Goal: Share content: Share content

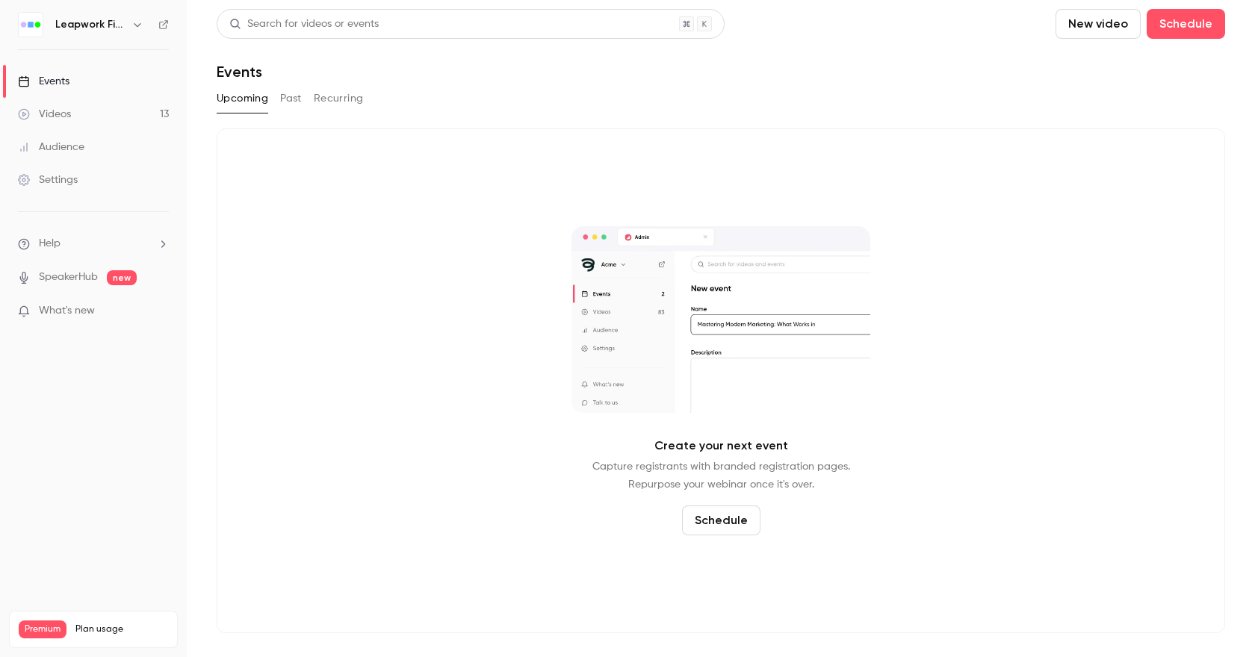
click at [134, 28] on icon "button" at bounding box center [137, 25] width 12 height 12
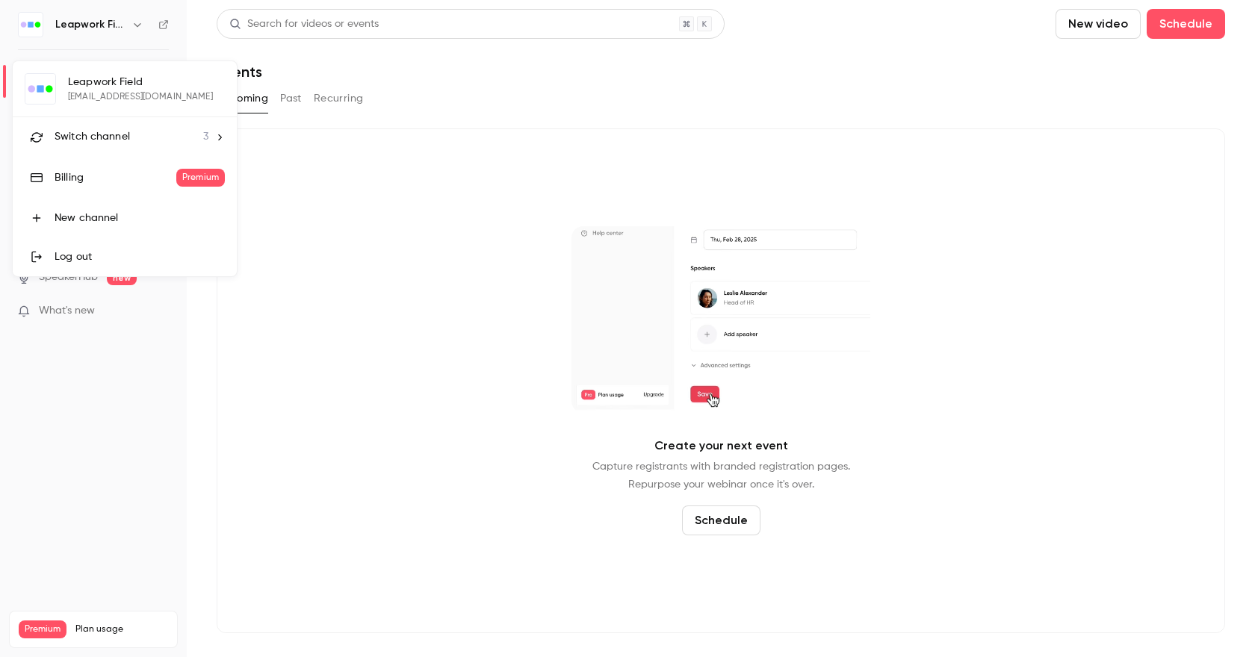
click at [113, 145] on li "Switch channel 3" at bounding box center [125, 137] width 224 height 40
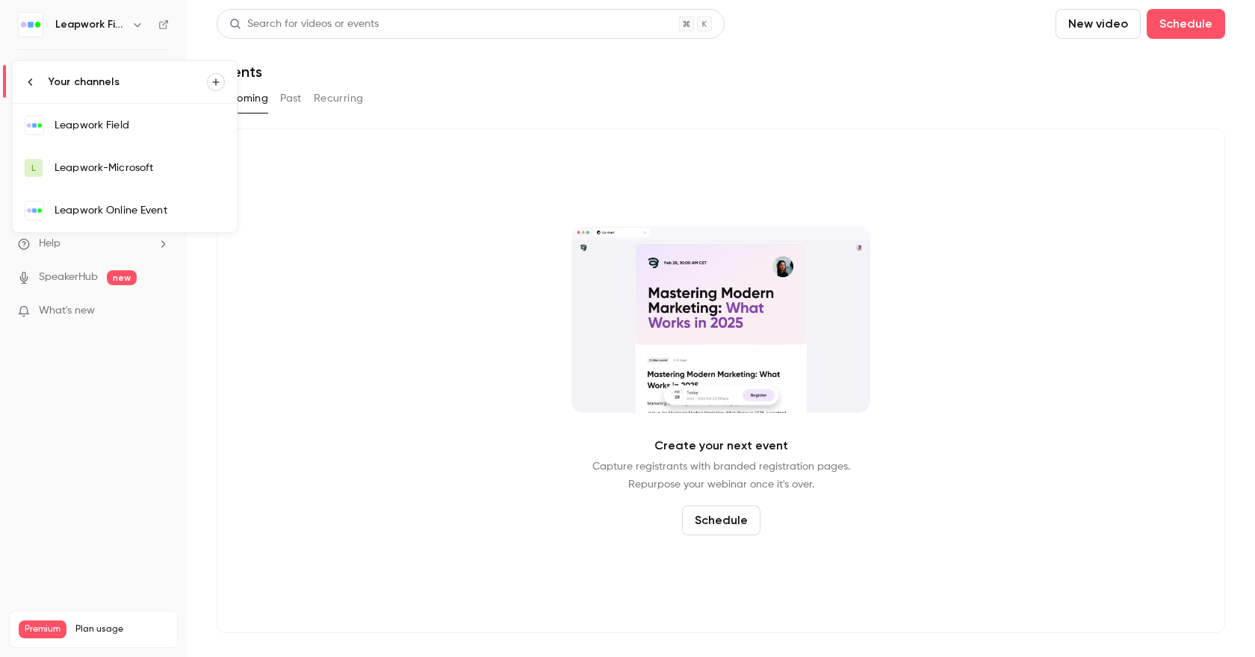
click at [117, 216] on div "Leapwork Online Event" at bounding box center [140, 210] width 170 height 15
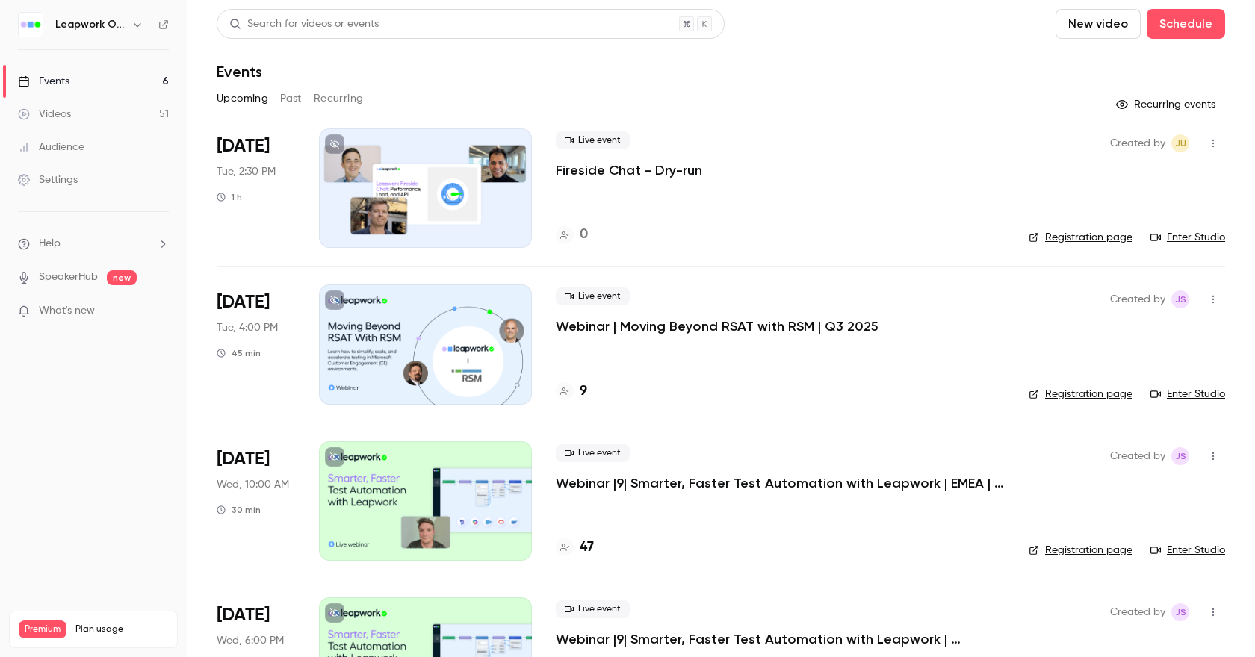
click at [294, 94] on button "Past" at bounding box center [291, 99] width 22 height 24
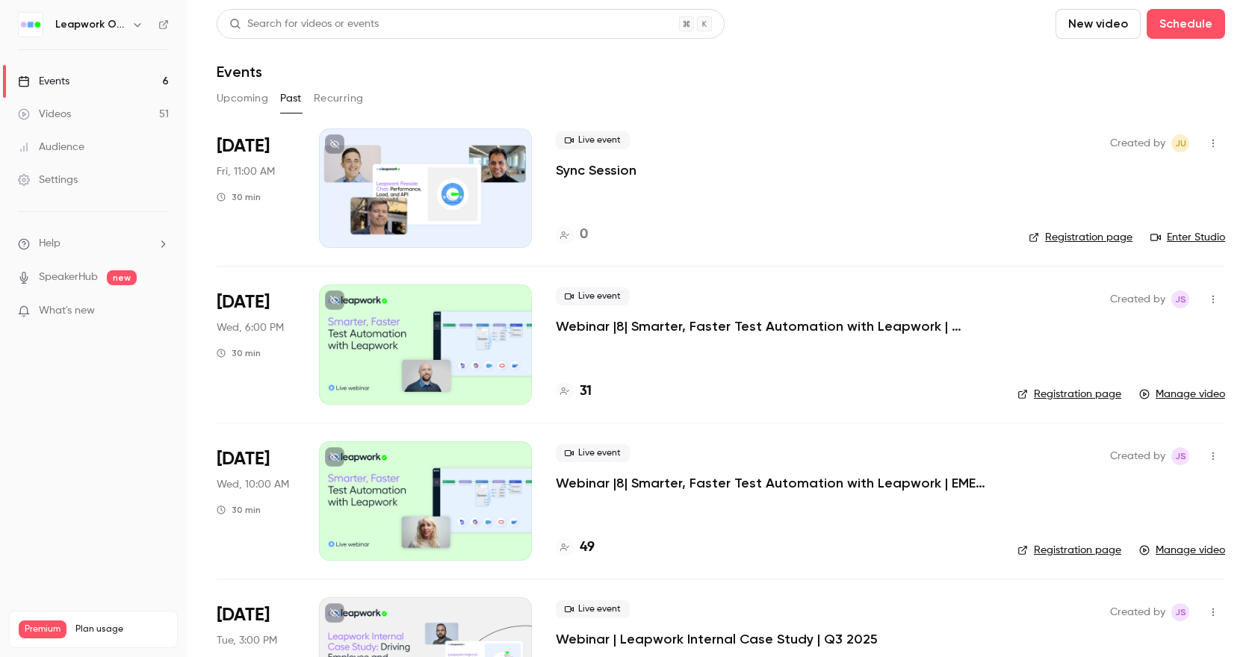
click at [764, 328] on p "Webinar |8| Smarter, Faster Test Automation with Leapwork | [GEOGRAPHIC_DATA] |…" at bounding box center [775, 327] width 438 height 18
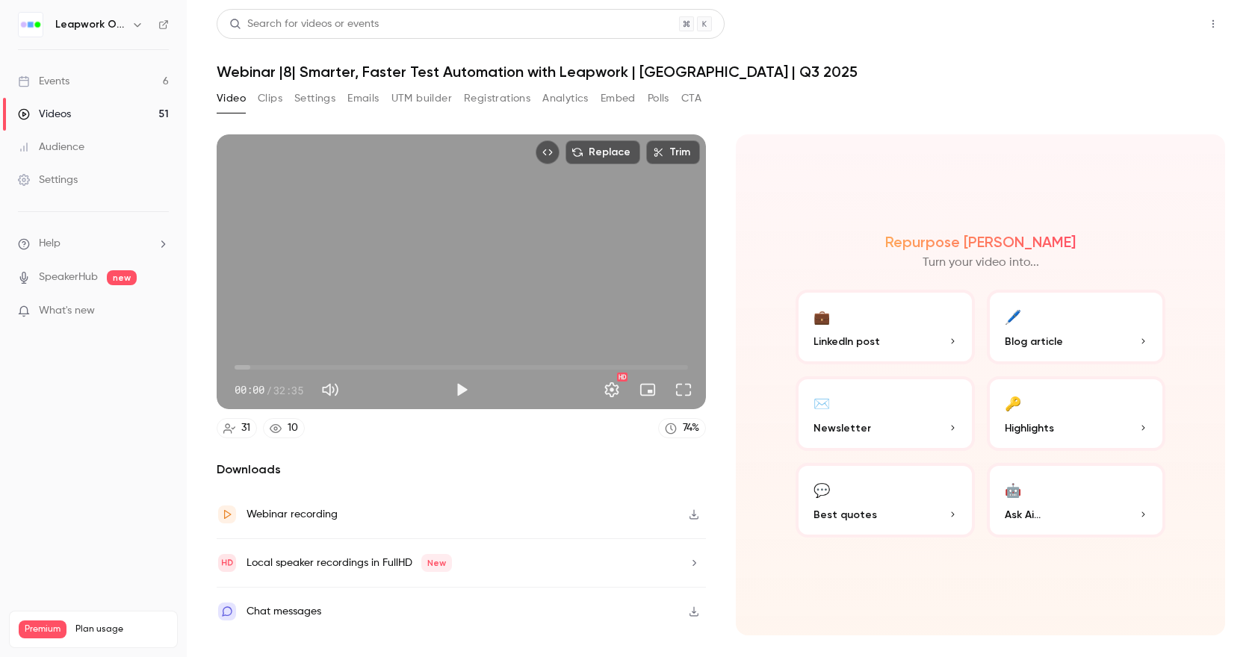
click at [1134, 23] on button "Share" at bounding box center [1159, 24] width 59 height 30
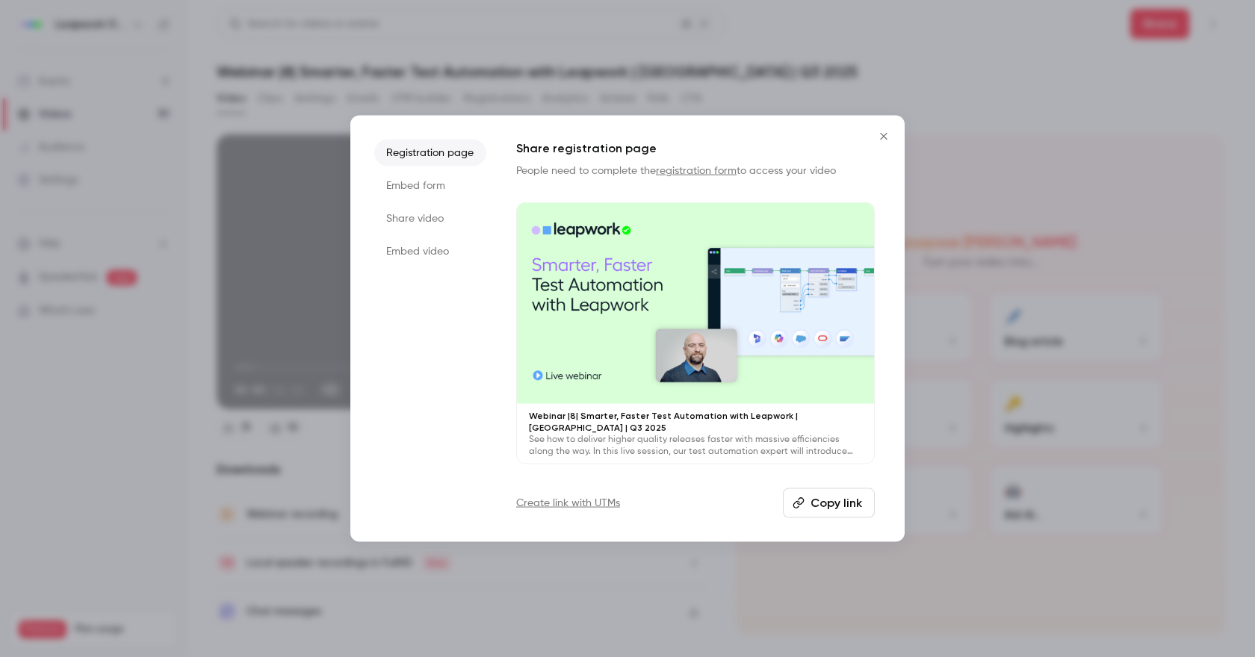
click at [836, 499] on button "Copy link" at bounding box center [829, 503] width 92 height 30
click at [428, 191] on li "Embed form" at bounding box center [430, 186] width 112 height 27
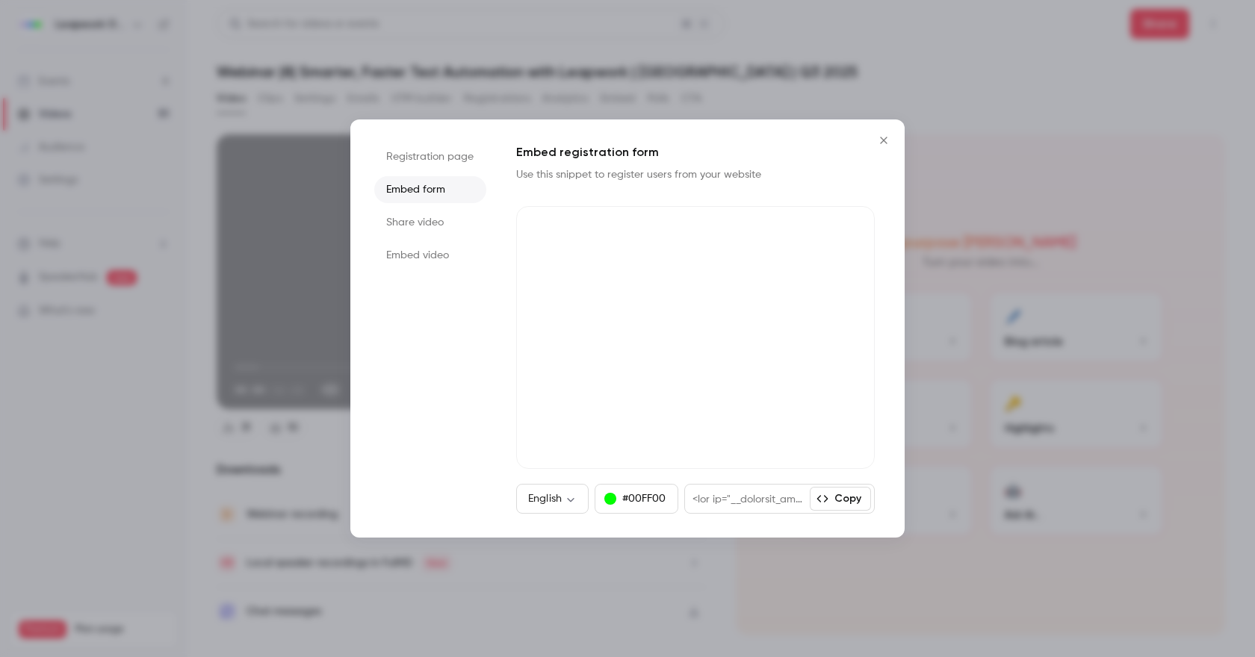
click at [418, 225] on li "Share video" at bounding box center [430, 222] width 112 height 27
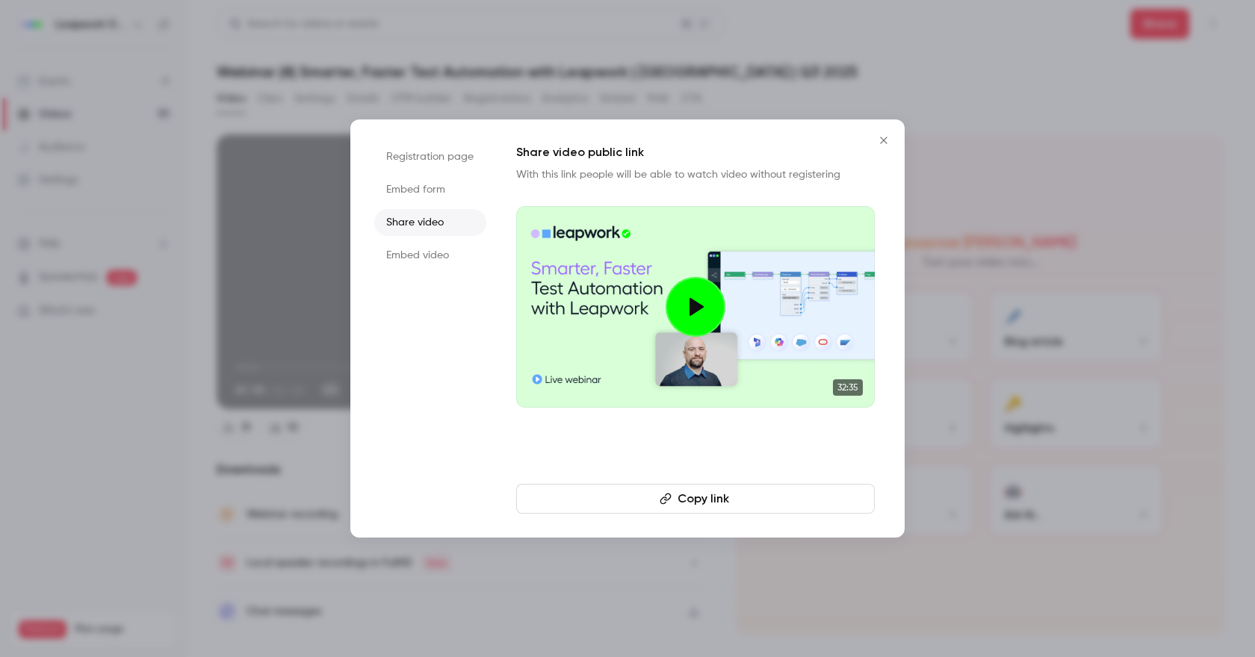
click at [700, 503] on button "Copy link" at bounding box center [695, 499] width 359 height 30
click at [882, 138] on icon "Close" at bounding box center [883, 140] width 7 height 7
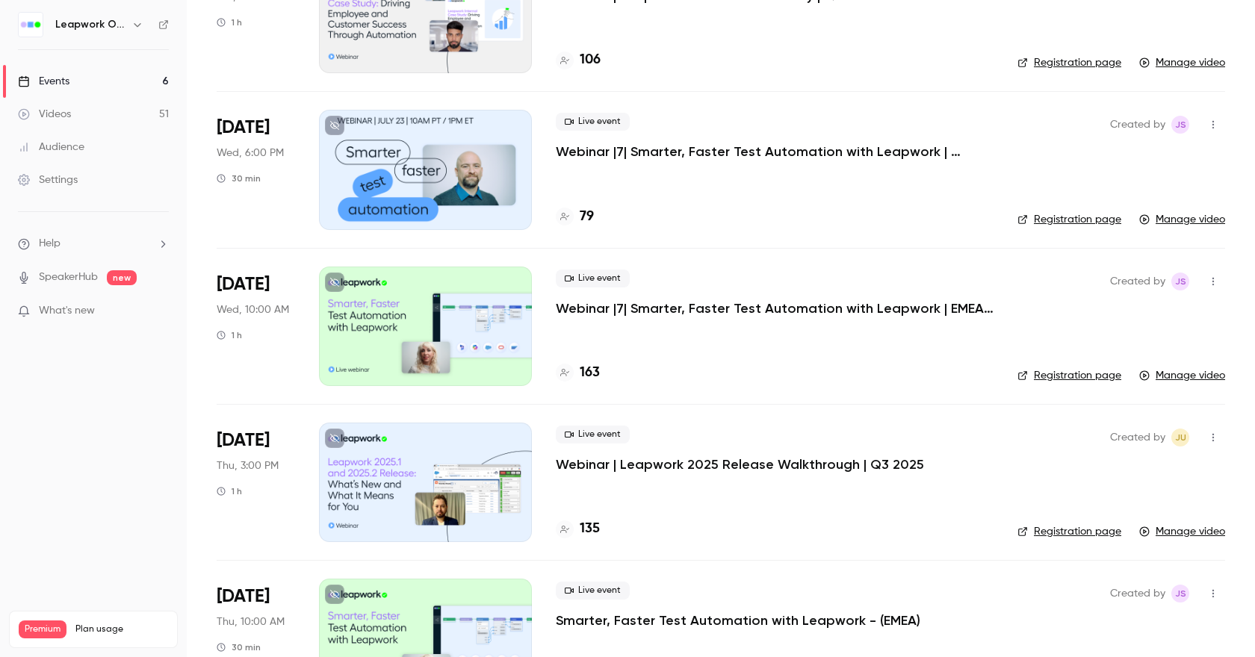
scroll to position [650, 0]
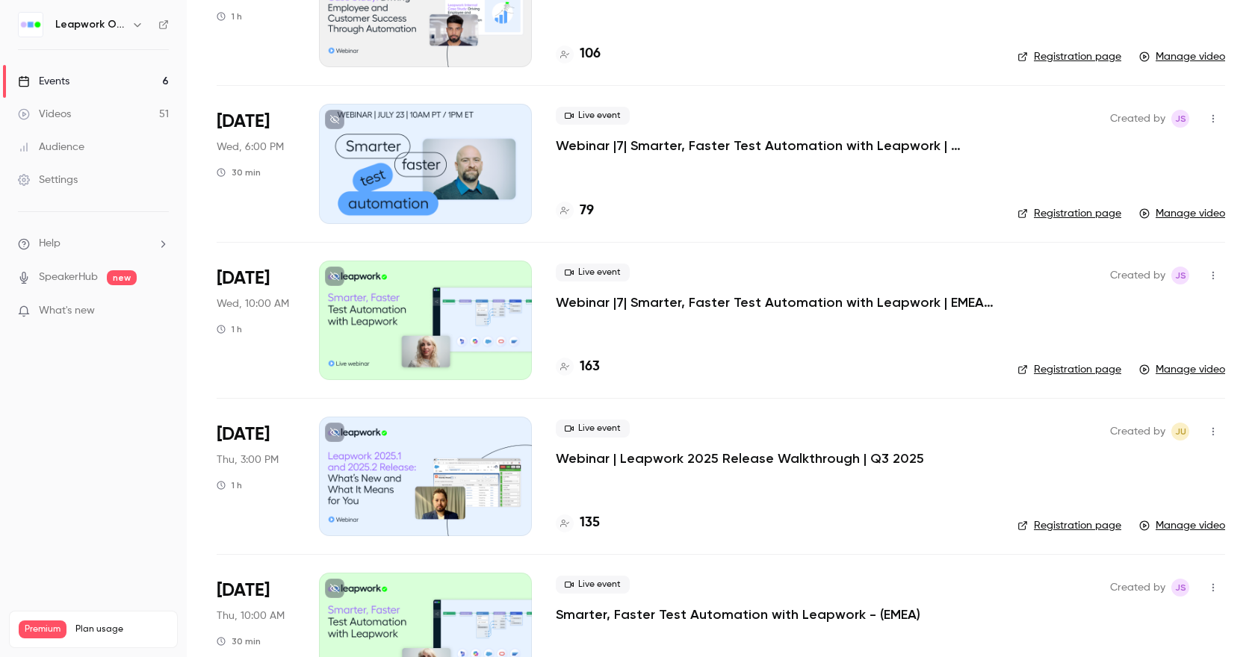
click at [651, 309] on p "Webinar |7| Smarter, Faster Test Automation with Leapwork | EMEA | Q2 2025" at bounding box center [775, 303] width 438 height 18
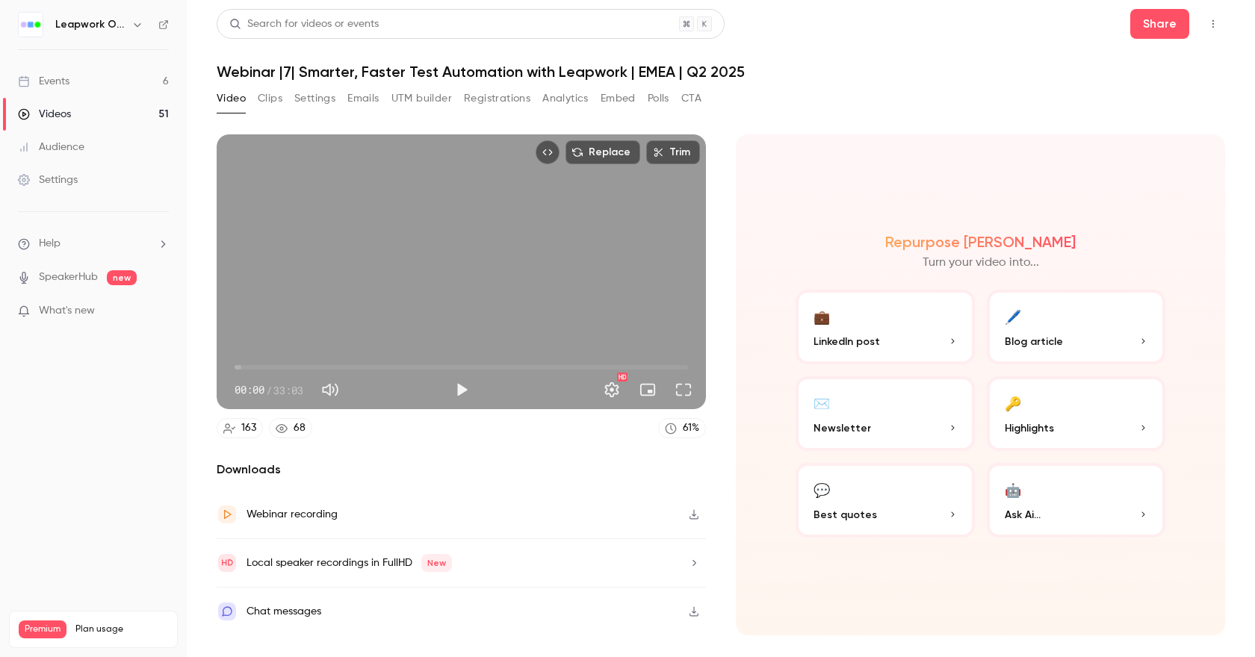
click at [297, 514] on div "Webinar recording" at bounding box center [292, 515] width 91 height 18
click at [1162, 25] on button "Share" at bounding box center [1159, 24] width 59 height 30
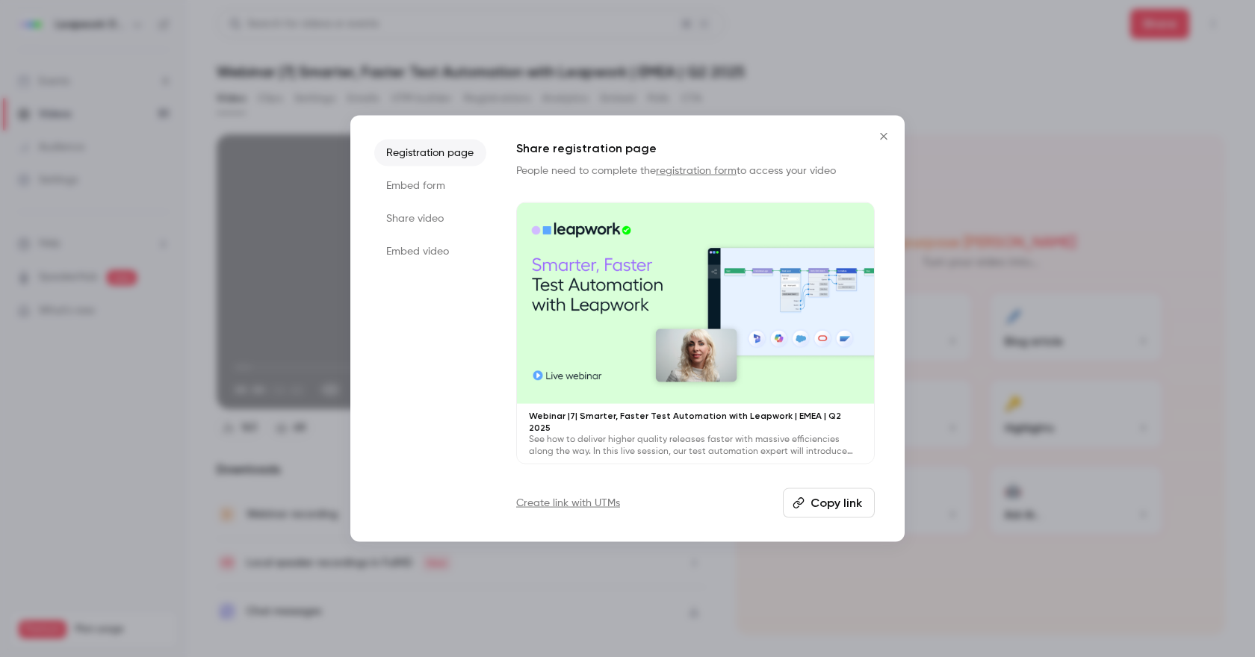
click at [405, 220] on li "Share video" at bounding box center [430, 218] width 112 height 27
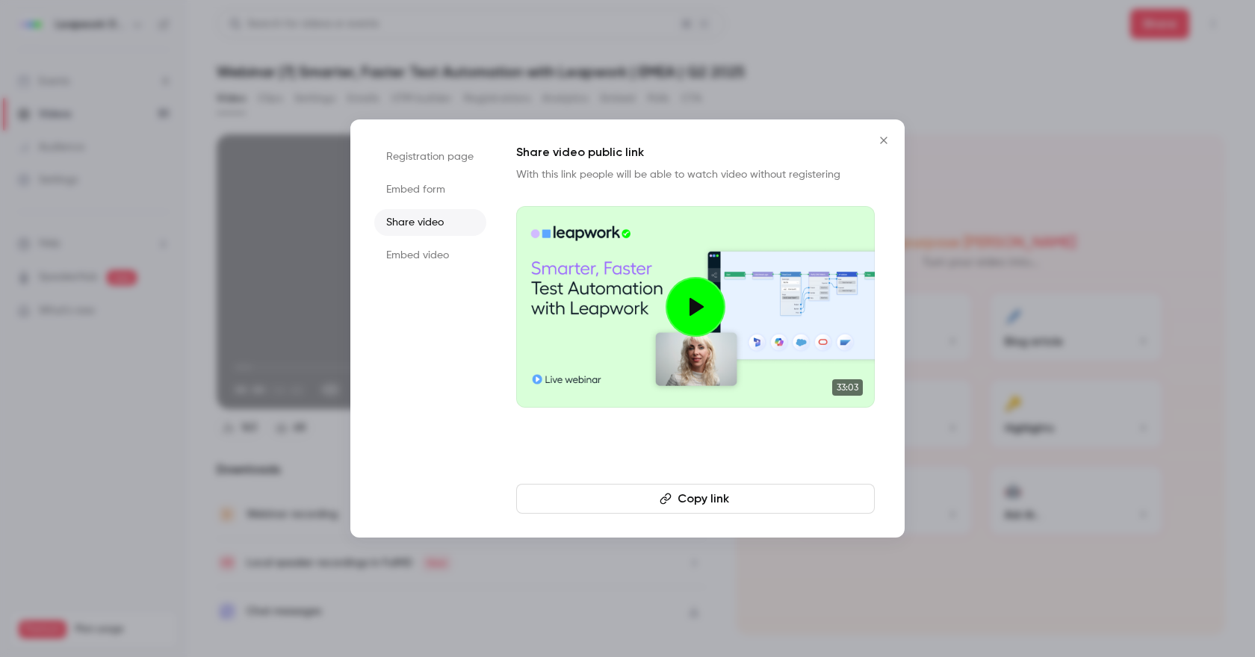
click at [758, 500] on button "Copy link" at bounding box center [695, 499] width 359 height 30
click at [884, 131] on button "Close" at bounding box center [884, 141] width 30 height 30
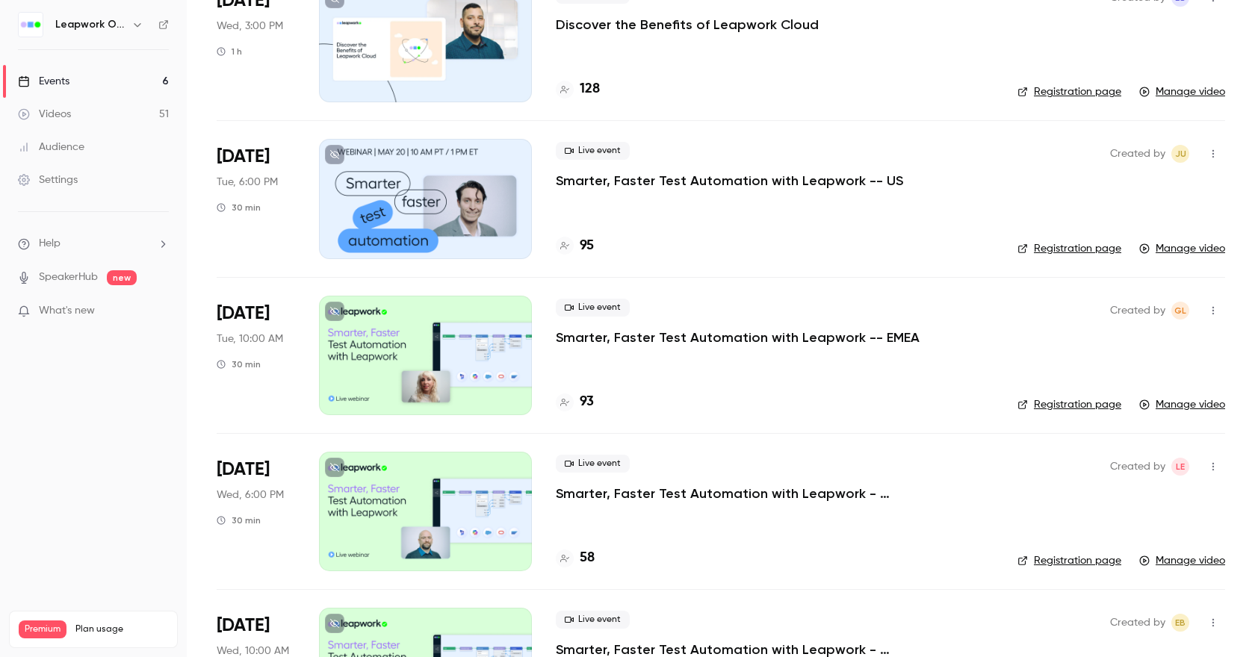
scroll to position [1499, 0]
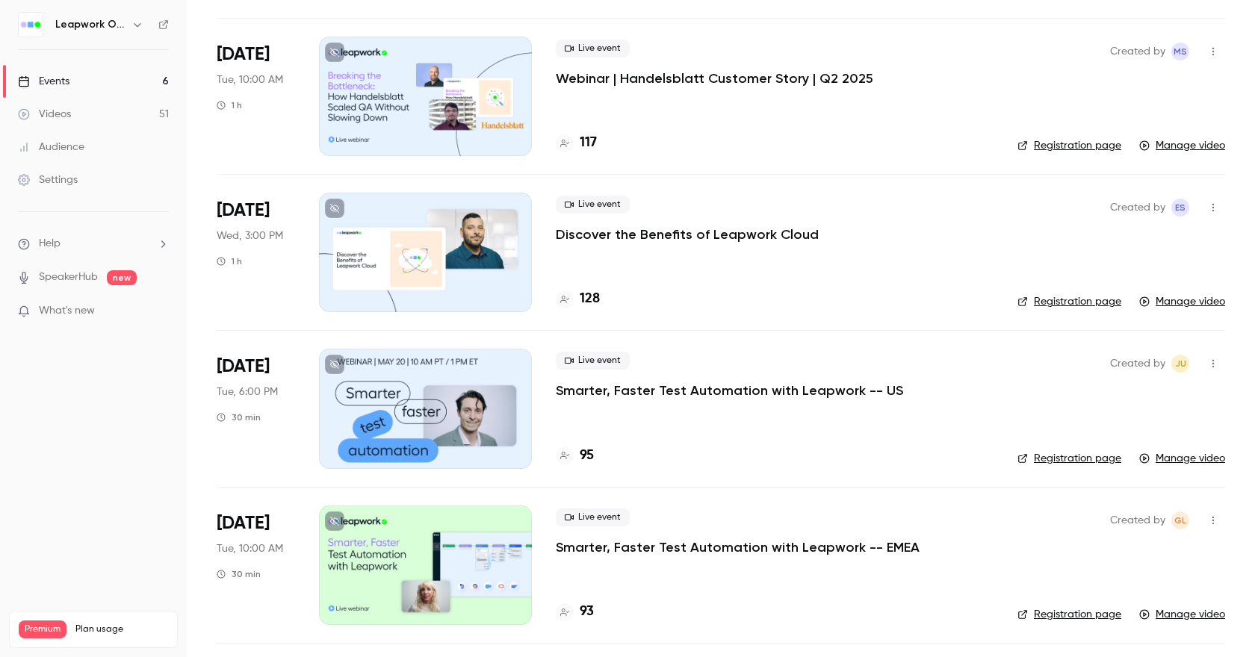
click at [131, 22] on icon "button" at bounding box center [137, 25] width 12 height 12
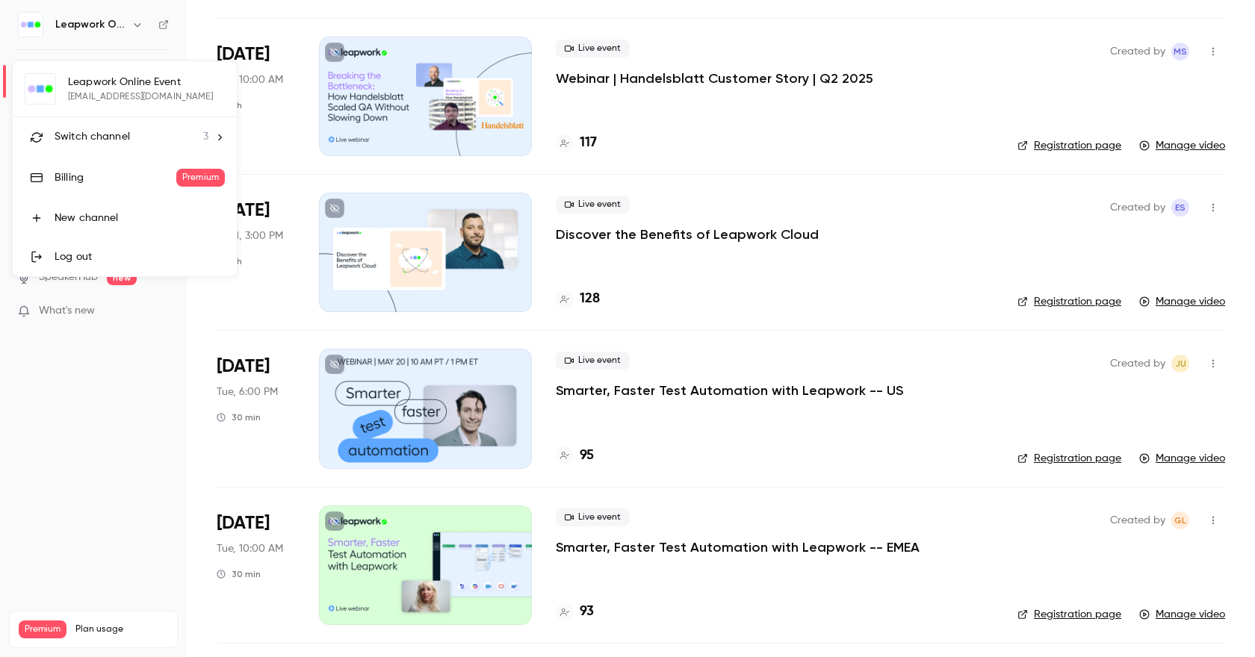
click at [127, 136] on span "Switch channel" at bounding box center [92, 137] width 75 height 16
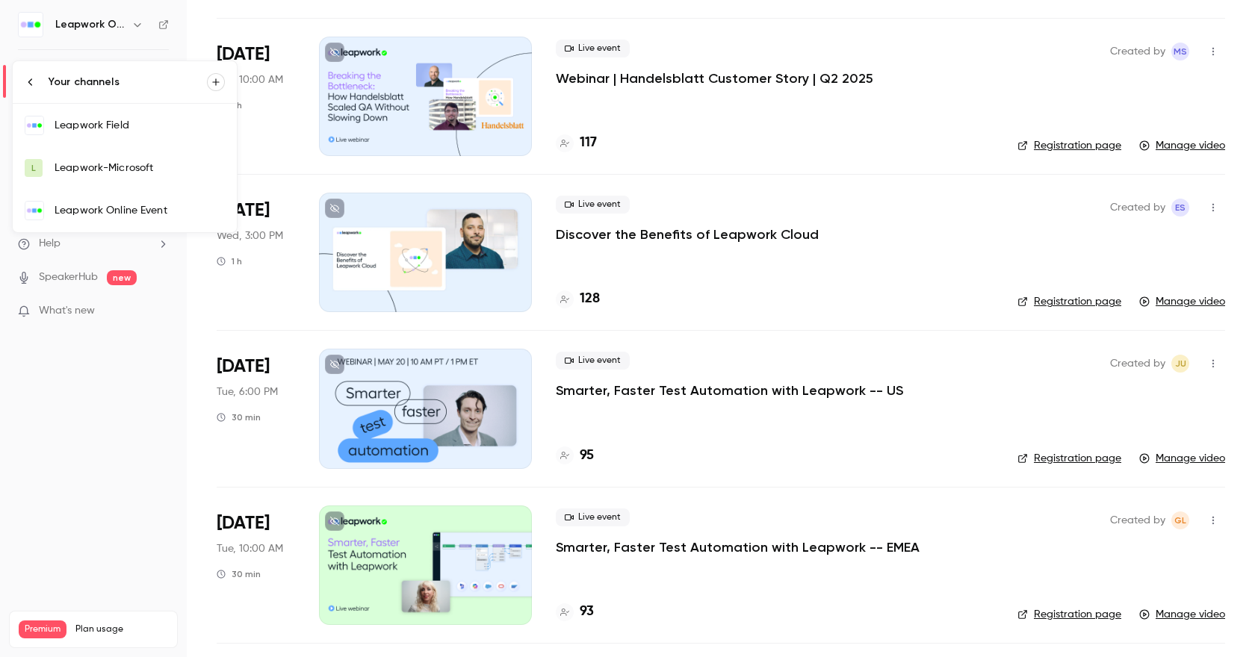
click at [131, 211] on div "Leapwork Online Event" at bounding box center [140, 210] width 170 height 15
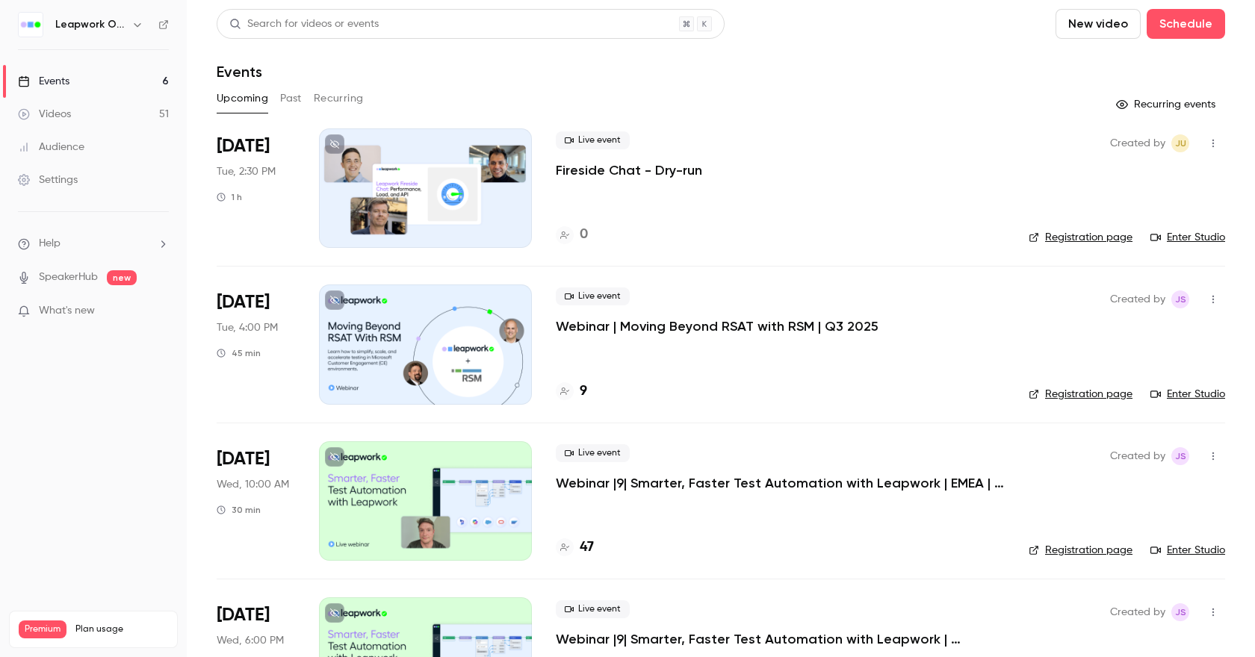
click at [289, 102] on button "Past" at bounding box center [291, 99] width 22 height 24
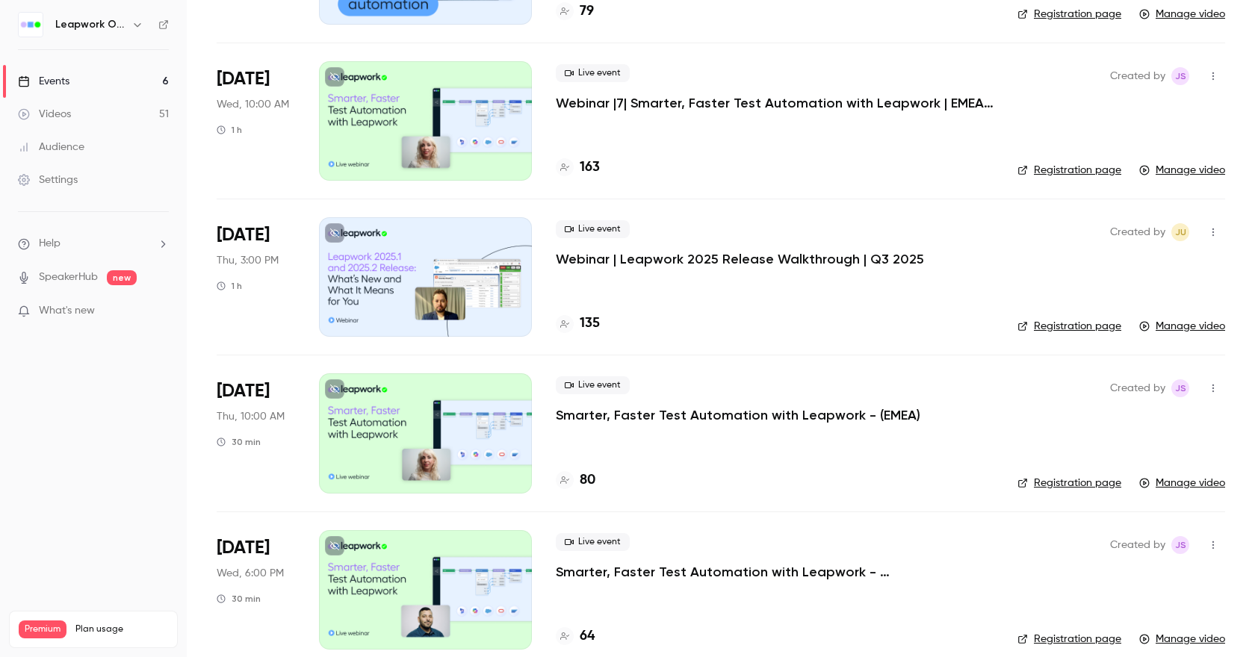
scroll to position [840, 0]
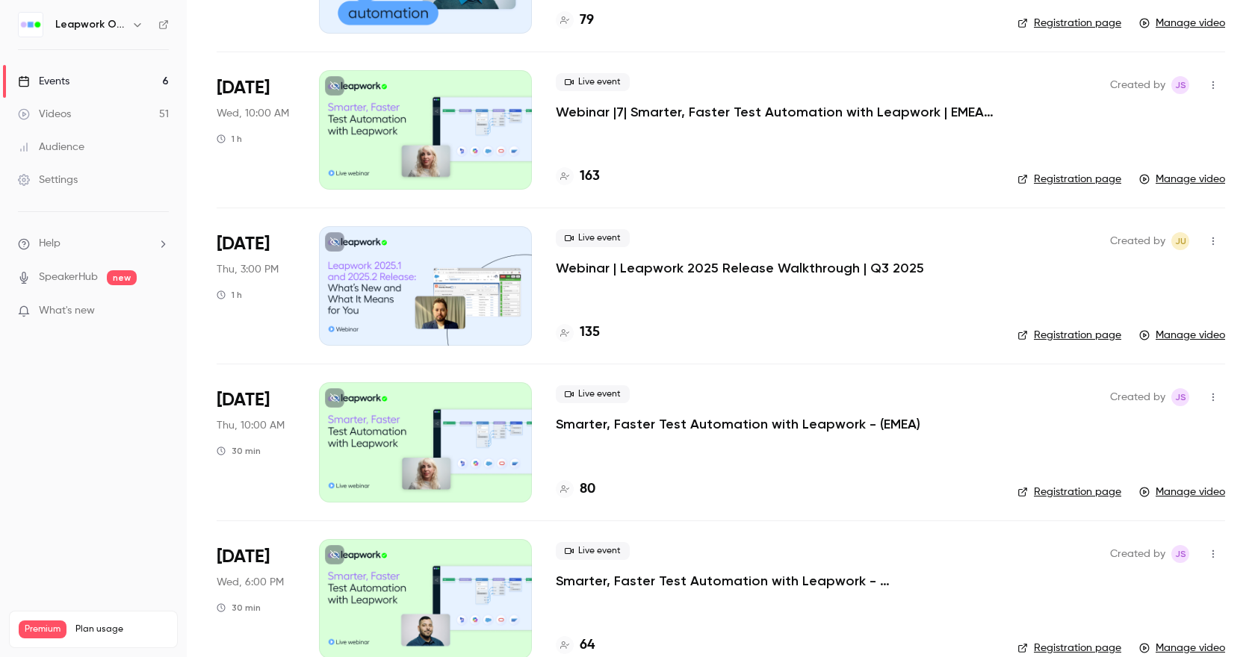
click at [135, 32] on button "button" at bounding box center [137, 25] width 18 height 18
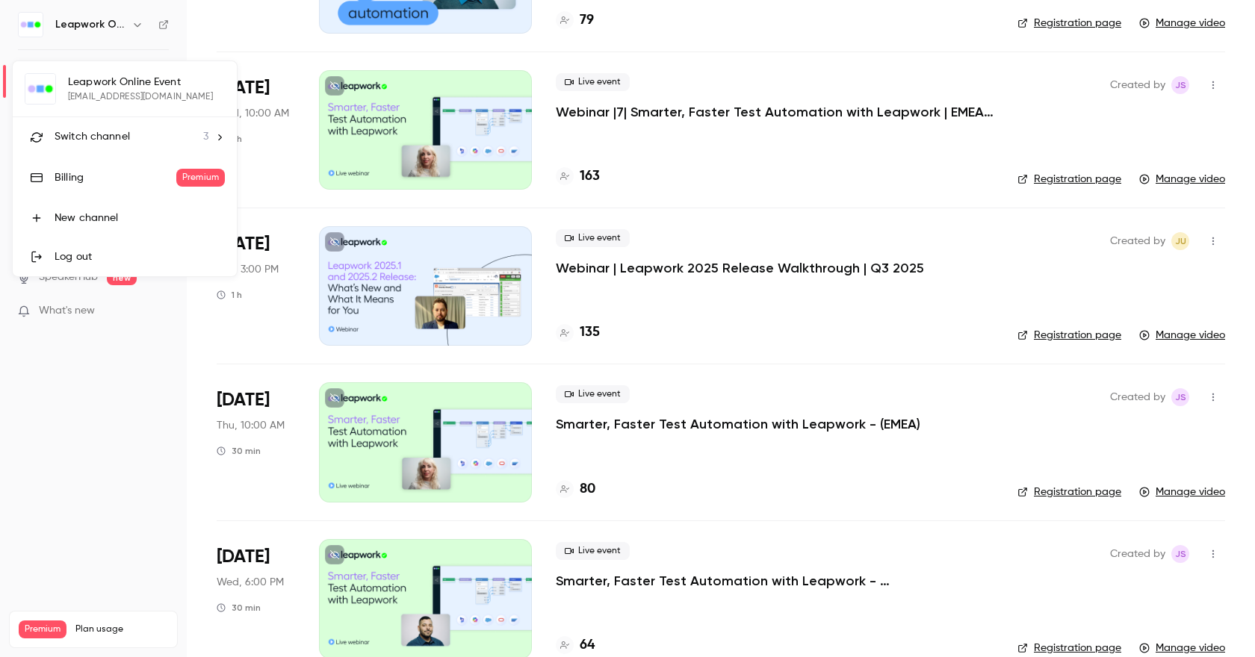
click at [120, 144] on span "Switch channel" at bounding box center [92, 137] width 75 height 16
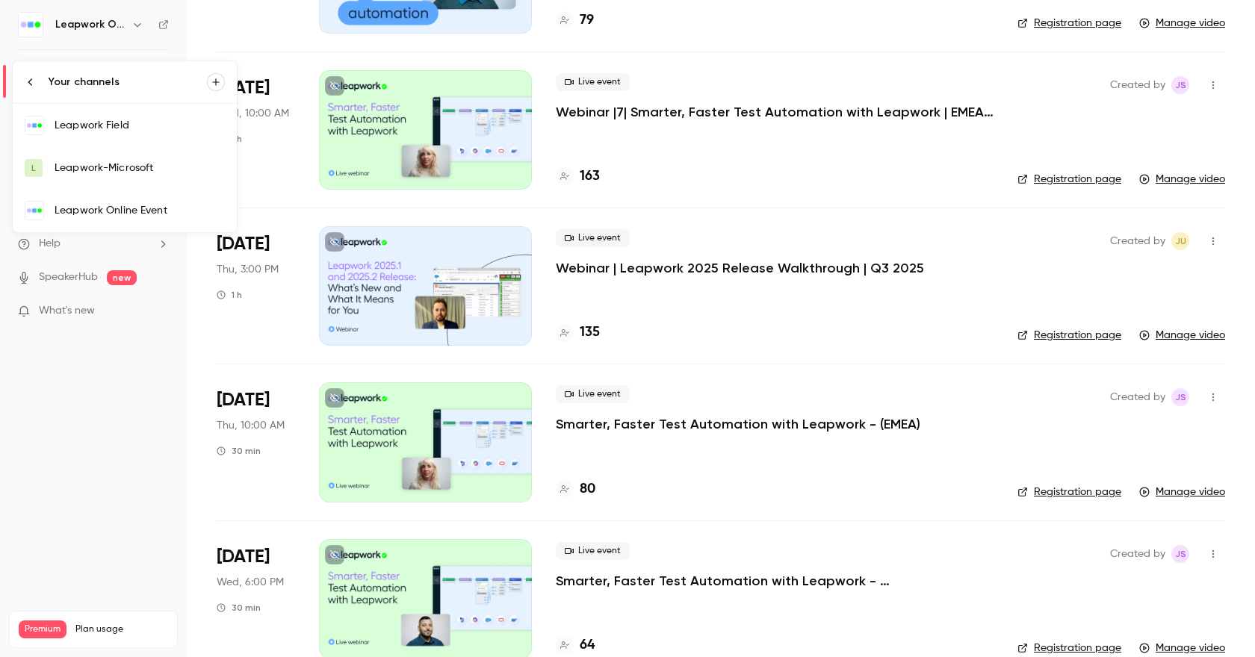
click at [126, 126] on div "Leapwork Field" at bounding box center [140, 125] width 170 height 15
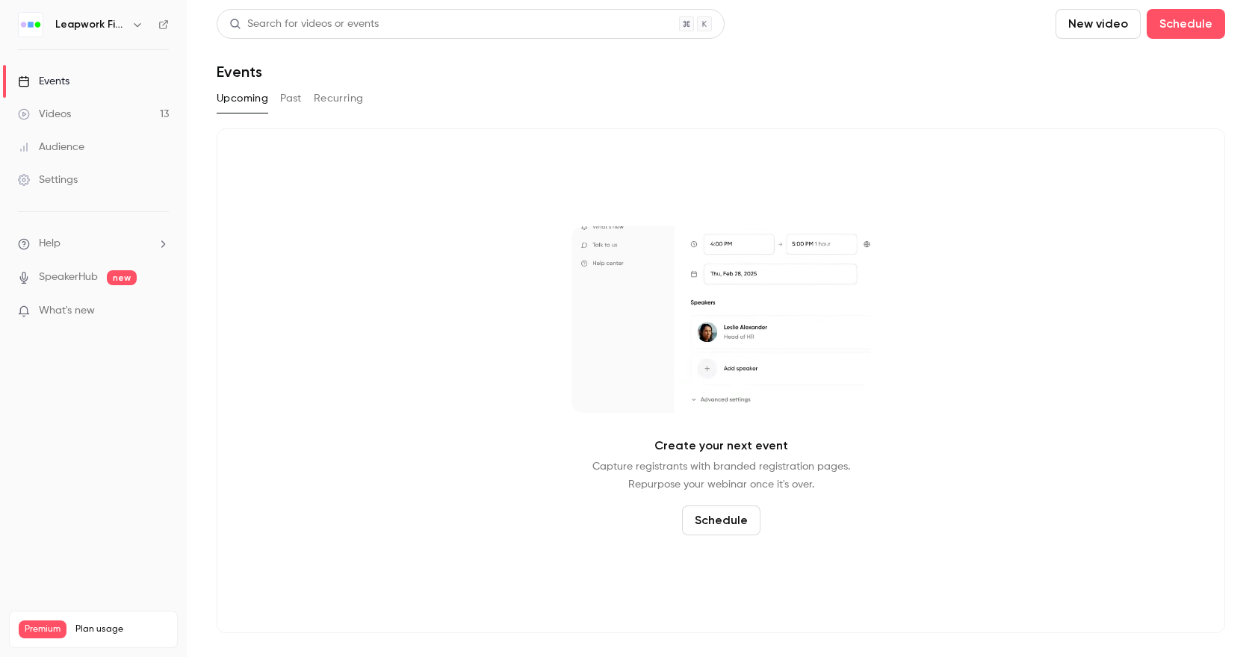
click at [284, 99] on button "Past" at bounding box center [291, 99] width 22 height 24
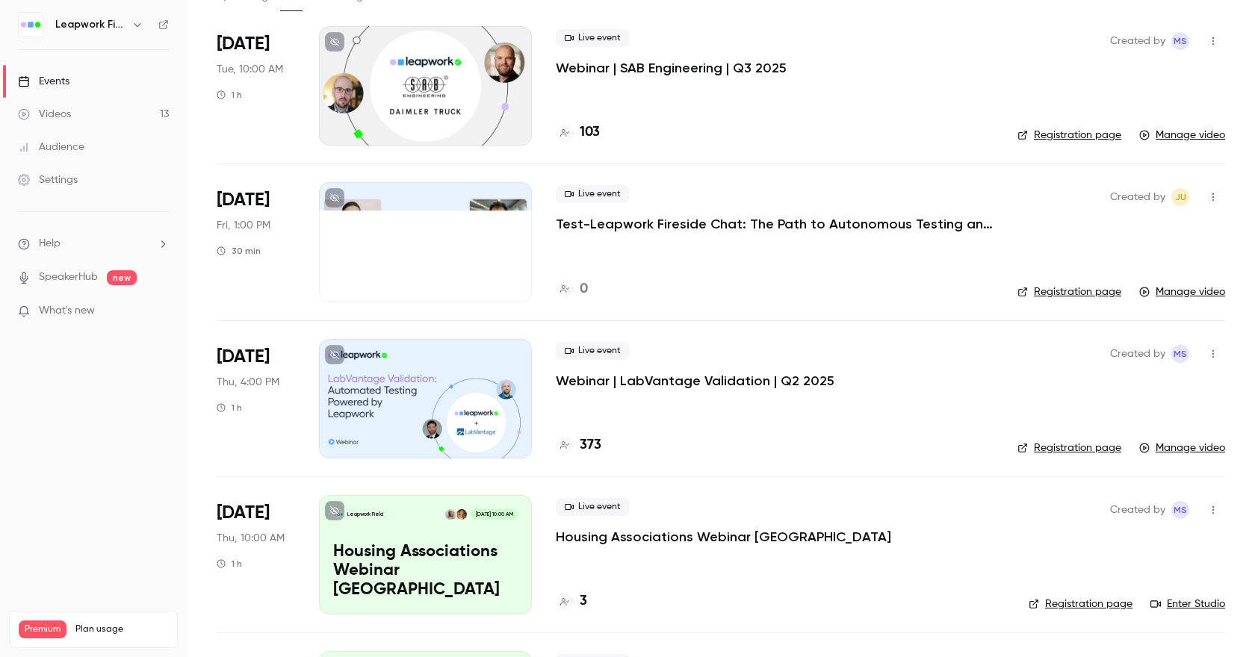
scroll to position [103, 0]
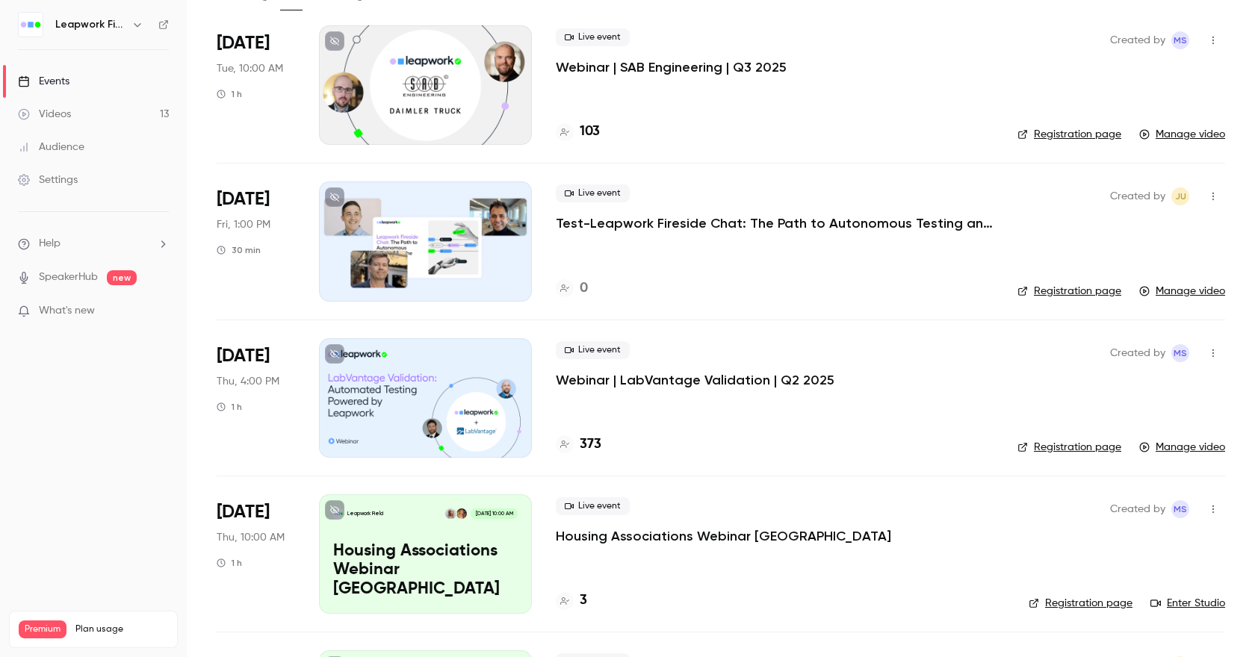
click at [670, 375] on p "Webinar | LabVantage Validation | Q2 2025" at bounding box center [695, 380] width 279 height 18
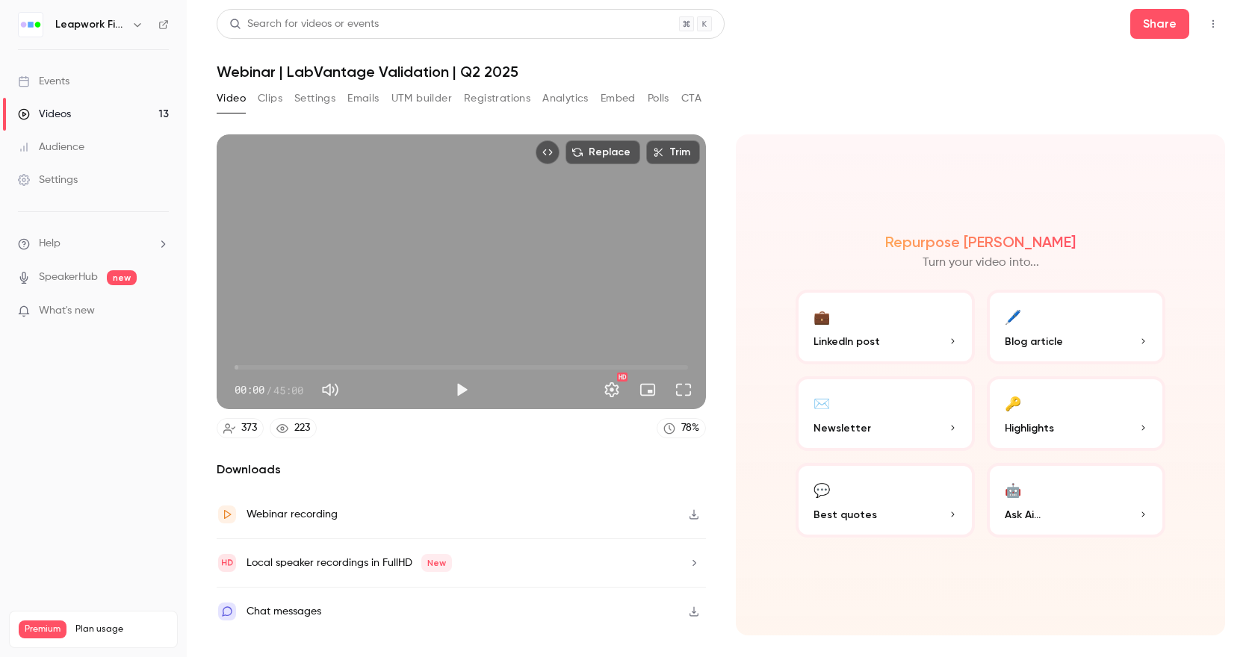
click at [372, 515] on div "Webinar recording" at bounding box center [461, 515] width 489 height 49
click at [1164, 21] on button "Share" at bounding box center [1159, 24] width 59 height 30
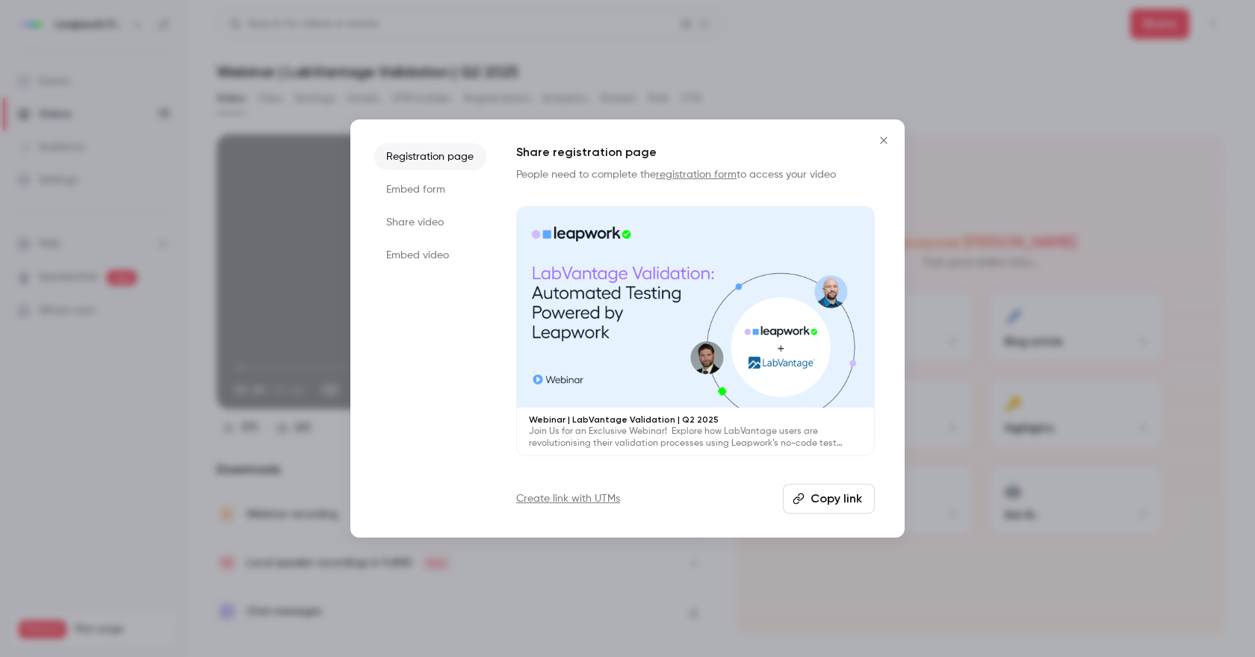
click at [415, 221] on li "Share video" at bounding box center [430, 222] width 112 height 27
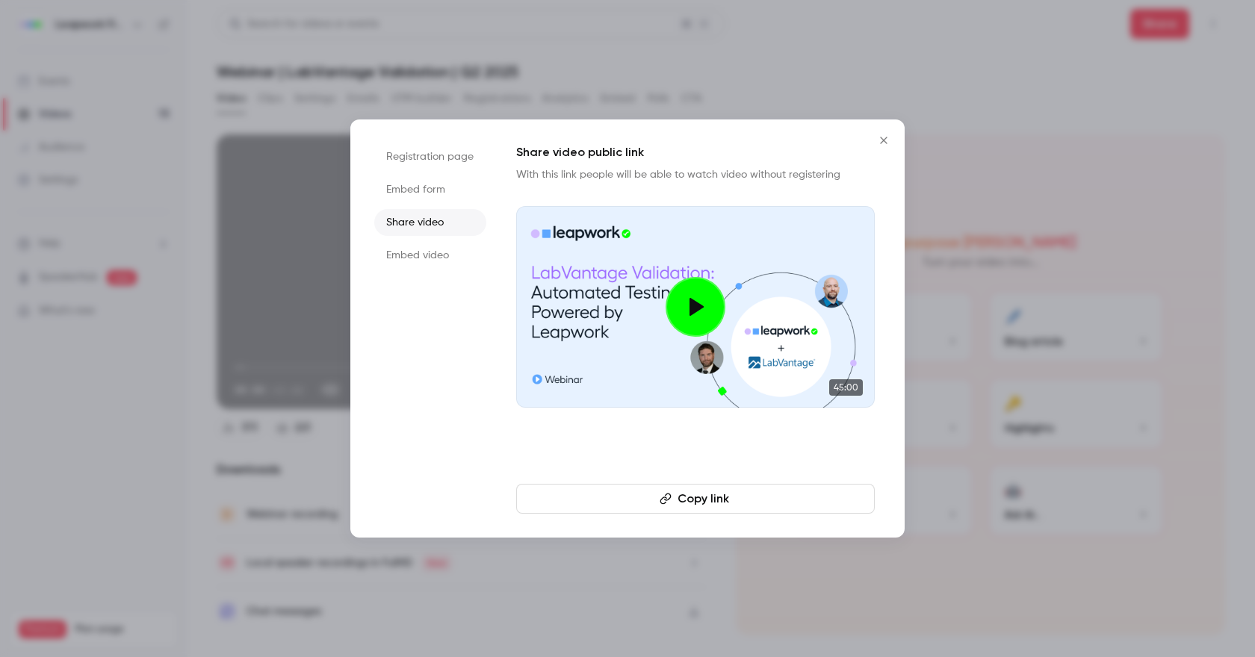
click at [725, 502] on button "Copy link" at bounding box center [695, 499] width 359 height 30
click at [877, 141] on icon "Close" at bounding box center [884, 140] width 18 height 12
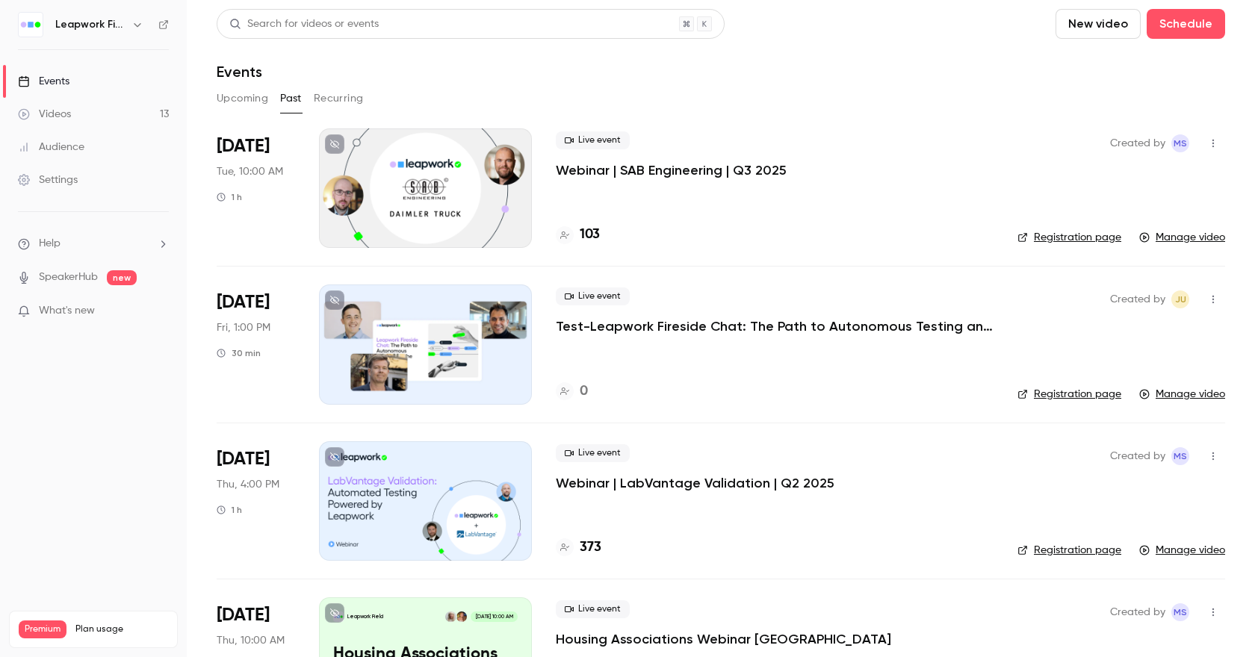
click at [1207, 303] on icon "button" at bounding box center [1213, 299] width 12 height 10
click at [97, 20] on div at bounding box center [627, 328] width 1255 height 657
click at [105, 27] on h6 "Leapwork Field" at bounding box center [90, 24] width 70 height 15
click at [137, 28] on icon "button" at bounding box center [137, 25] width 12 height 12
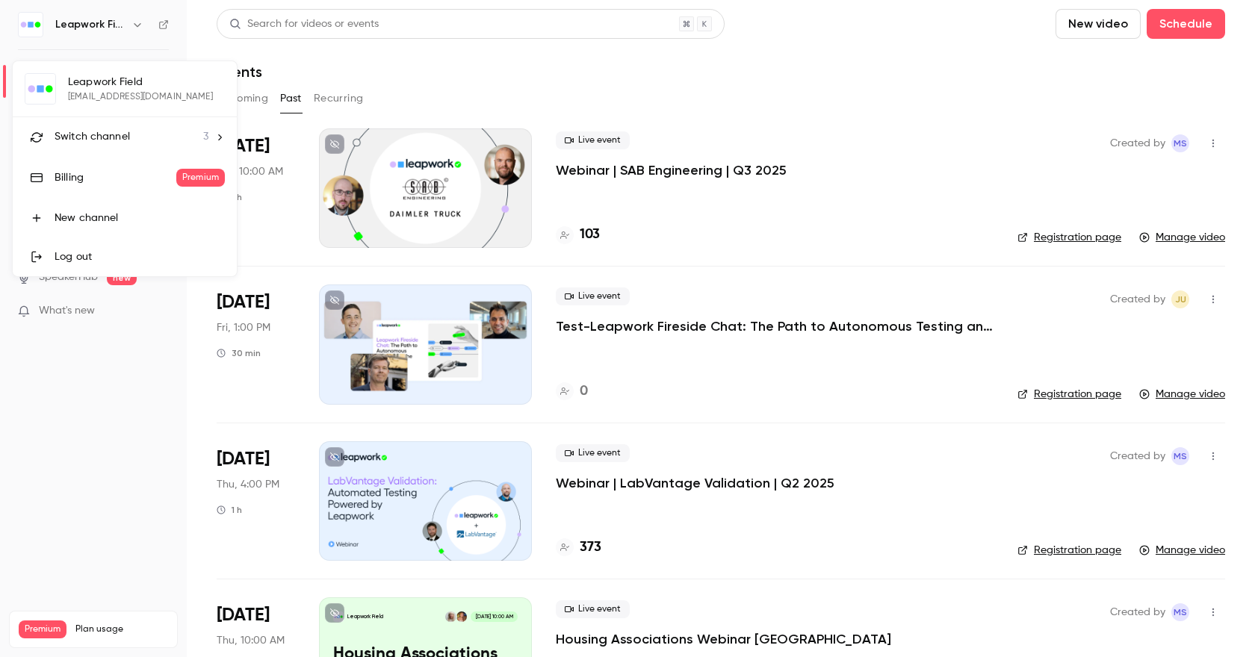
click at [121, 130] on span "Switch channel" at bounding box center [92, 137] width 75 height 16
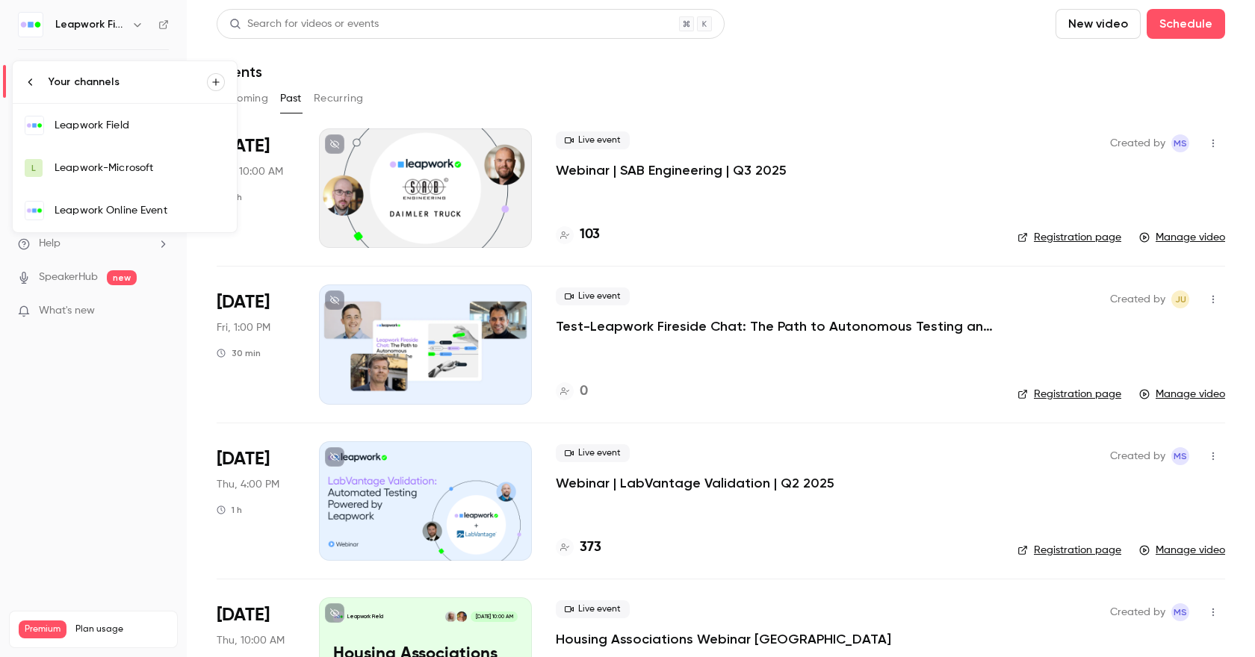
click at [118, 203] on div "Leapwork Online Event" at bounding box center [140, 210] width 170 height 15
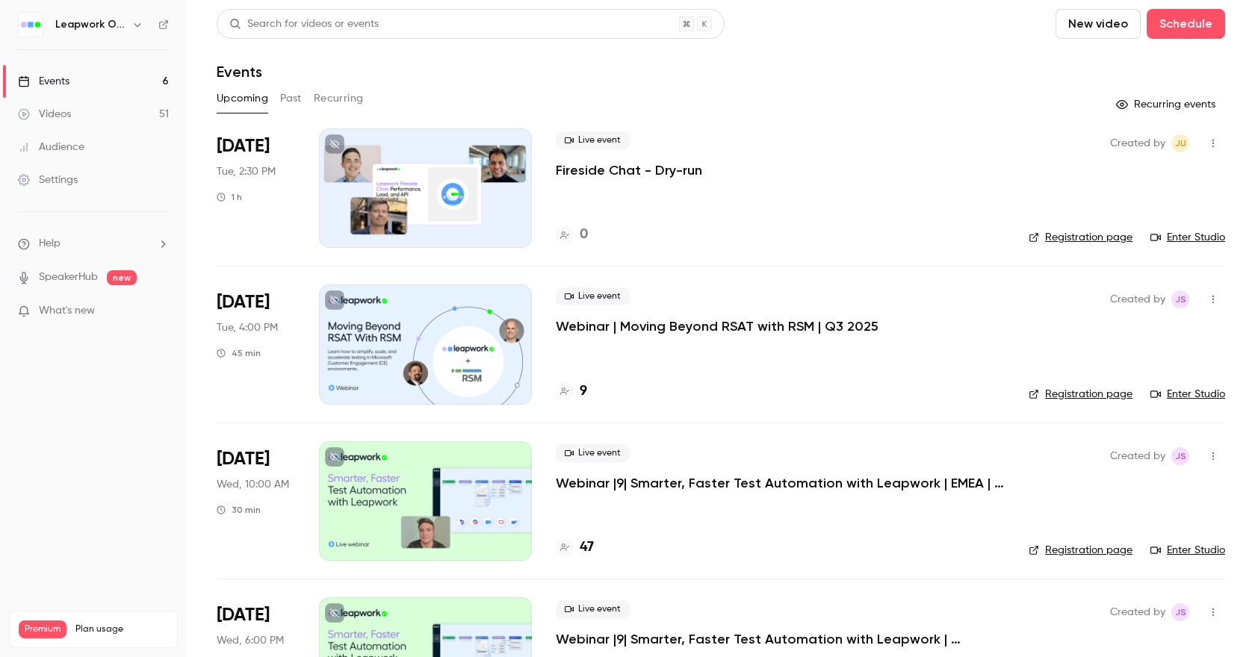
click at [283, 87] on button "Past" at bounding box center [291, 99] width 22 height 24
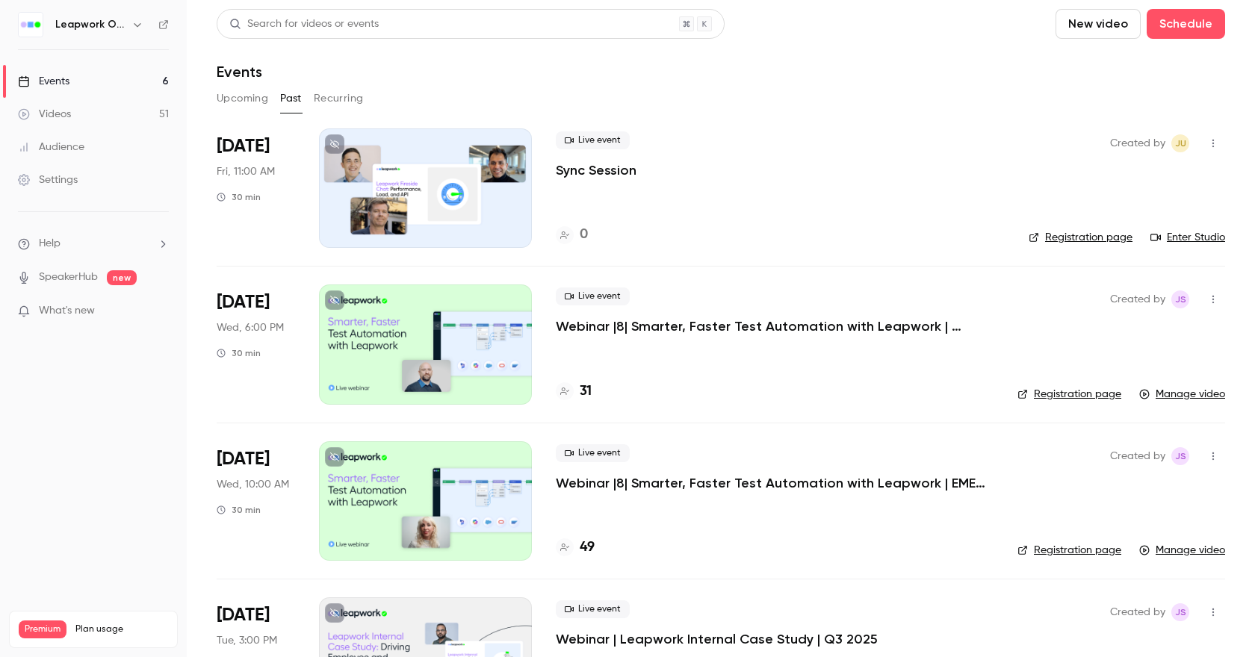
click at [300, 103] on button "Past" at bounding box center [291, 99] width 22 height 24
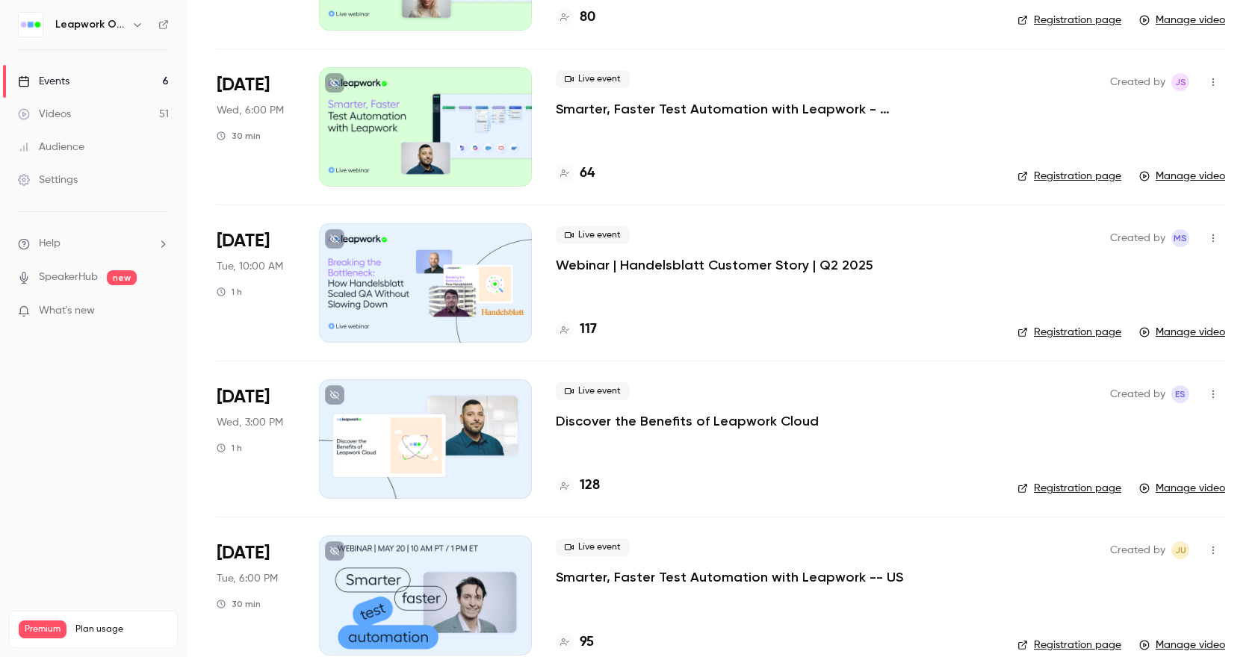
scroll to position [1313, 0]
click at [747, 270] on p "Webinar | Handelsblatt Customer Story | Q2 2025" at bounding box center [715, 264] width 318 height 18
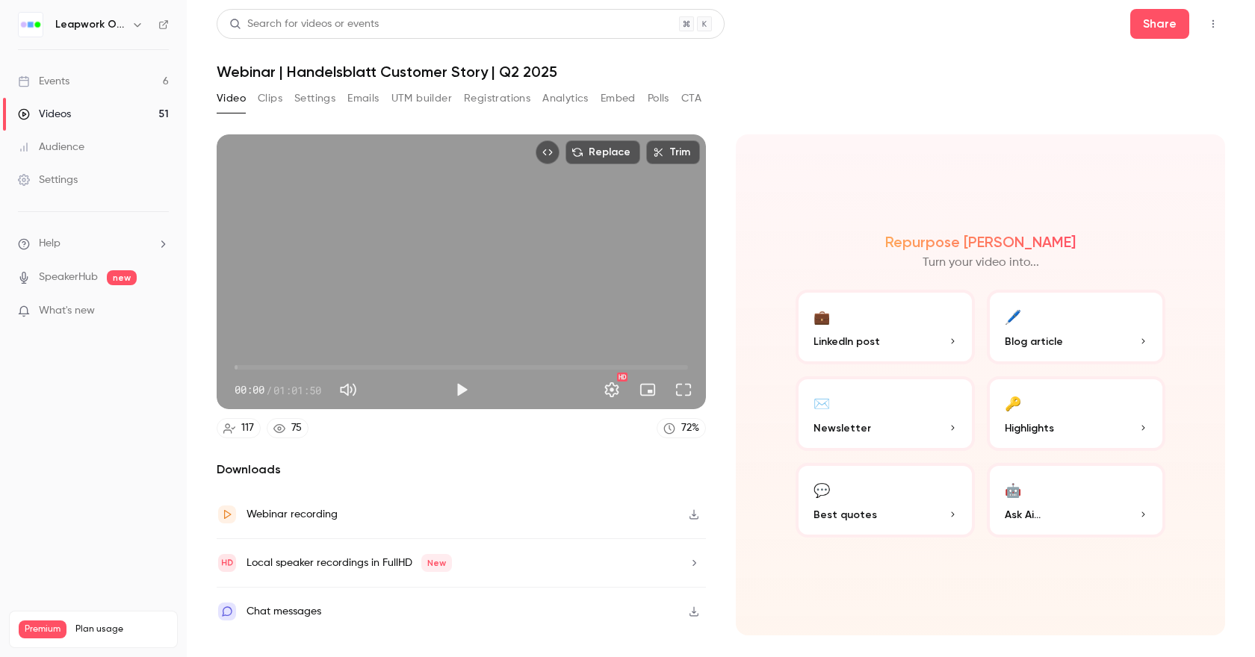
click at [380, 515] on div "Webinar recording" at bounding box center [461, 515] width 489 height 49
click at [1162, 16] on button "Share" at bounding box center [1159, 24] width 59 height 30
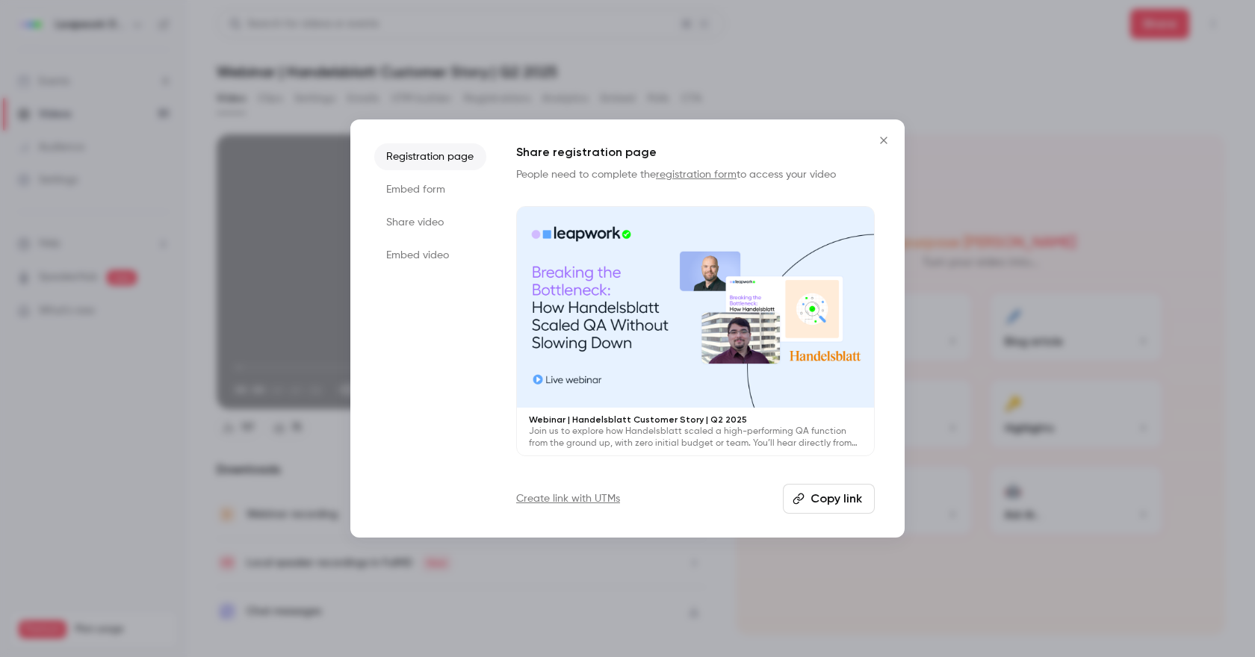
click at [415, 226] on li "Share video" at bounding box center [430, 222] width 112 height 27
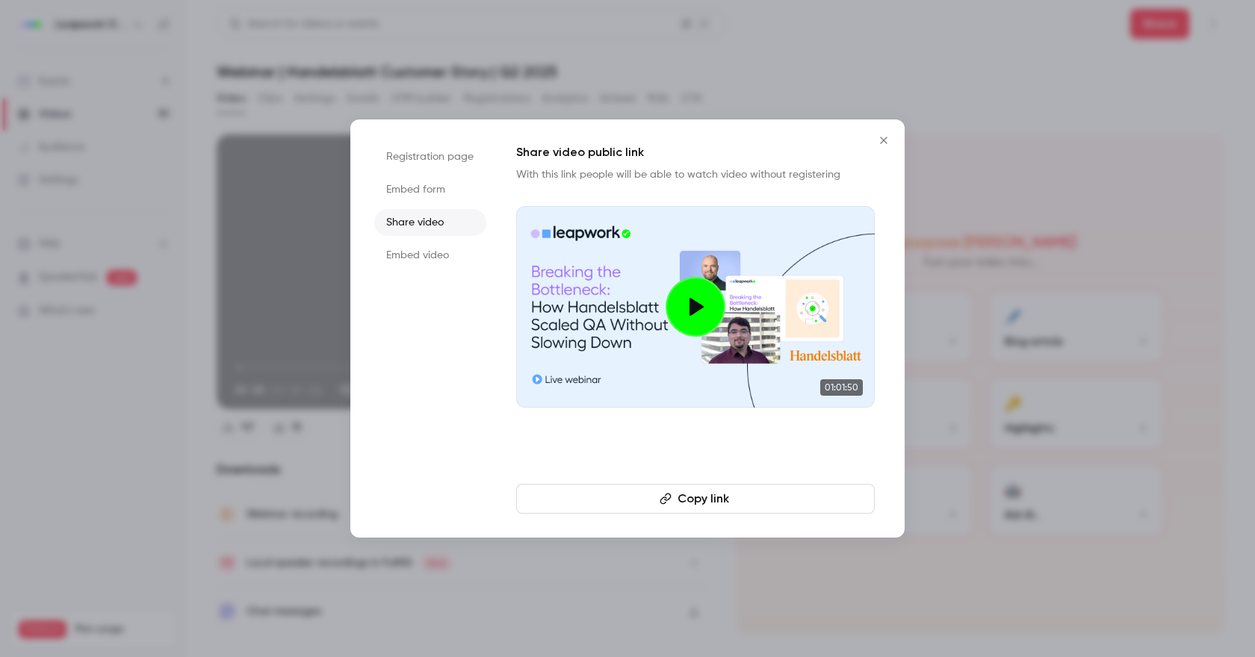
click at [778, 495] on button "Copy link" at bounding box center [695, 499] width 359 height 30
click at [882, 143] on icon "Close" at bounding box center [884, 140] width 18 height 12
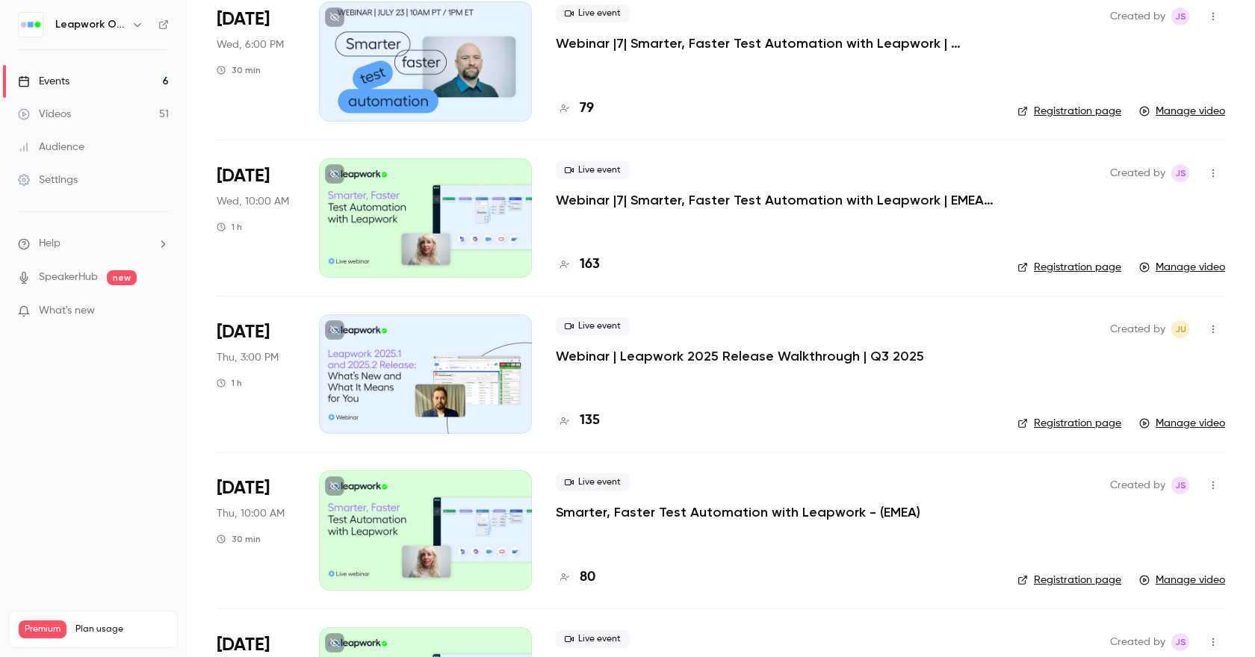
scroll to position [741, 0]
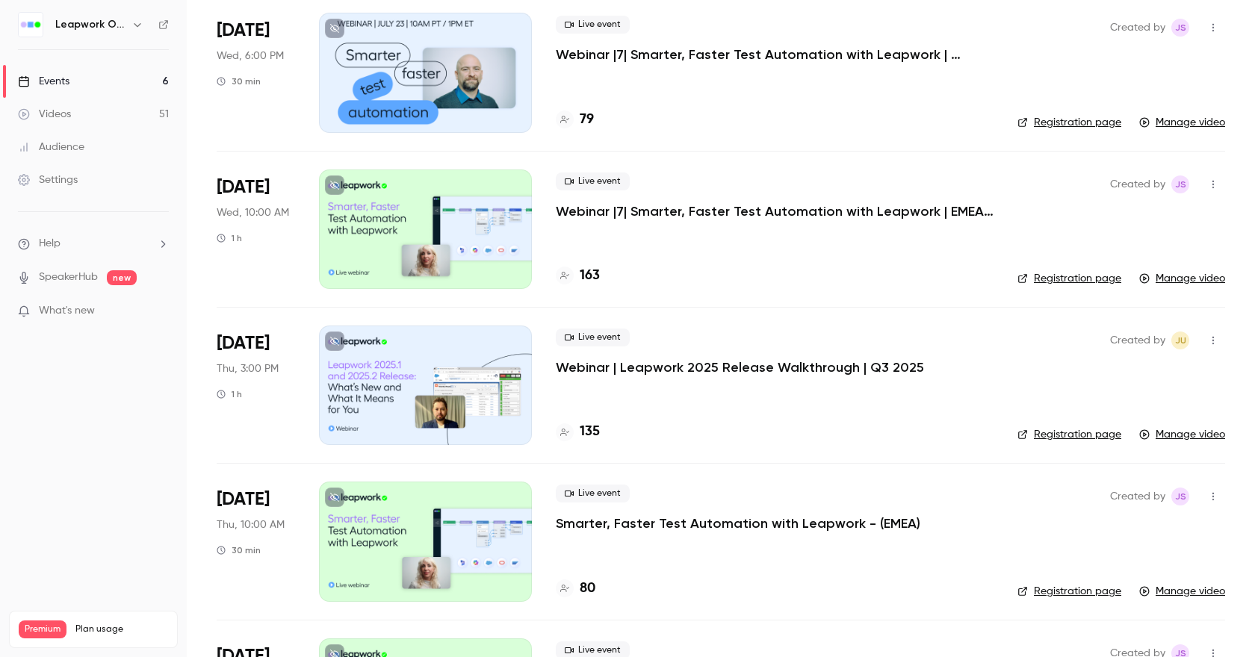
click at [722, 375] on p "Webinar | Leapwork 2025 Release Walkthrough | Q3 2025" at bounding box center [740, 368] width 368 height 18
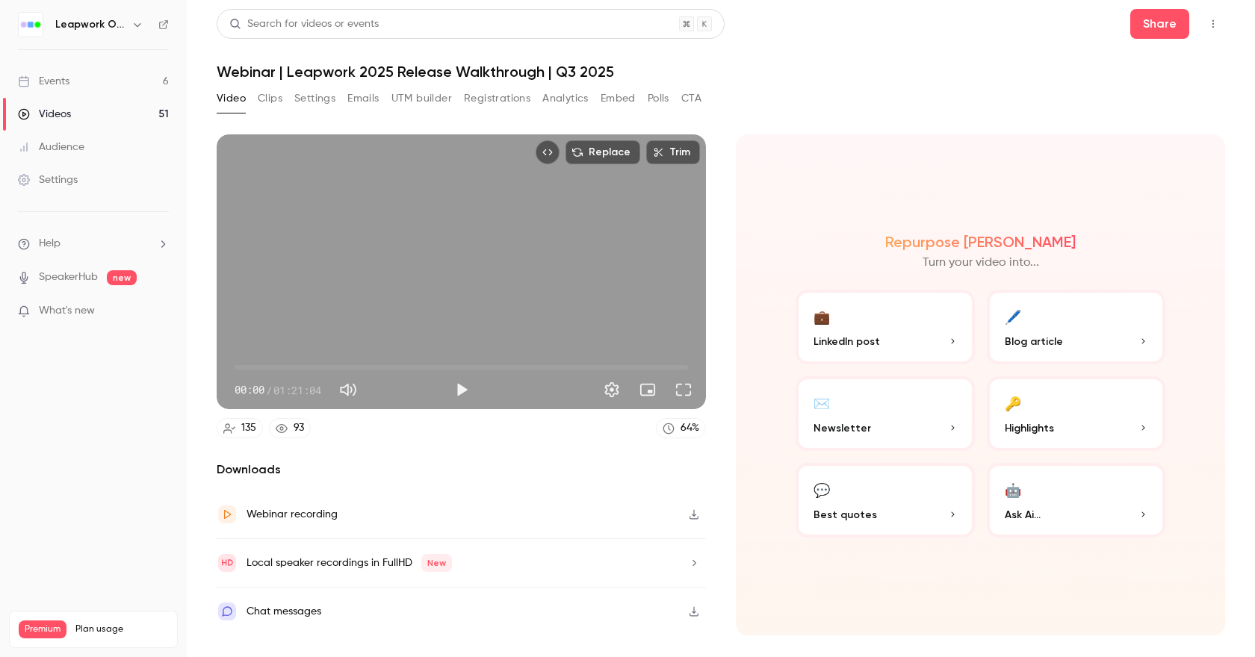
click at [442, 510] on div "Webinar recording" at bounding box center [461, 515] width 489 height 49
click at [1159, 22] on button "Share" at bounding box center [1159, 24] width 59 height 30
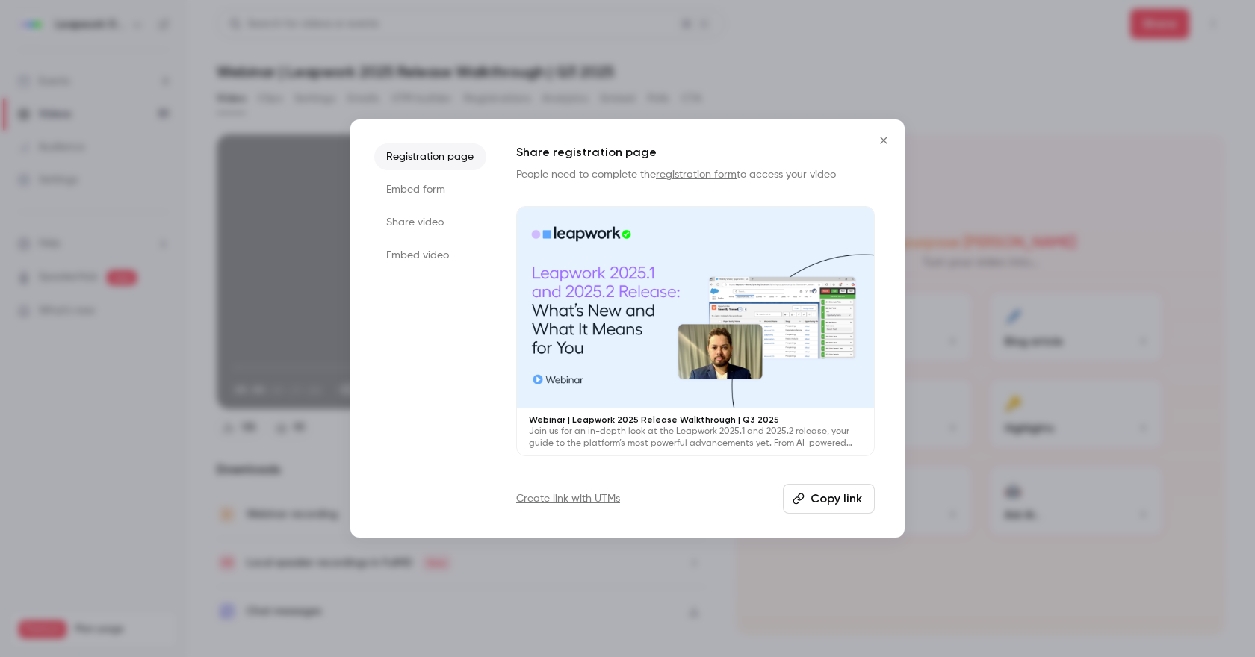
click at [414, 221] on li "Share video" at bounding box center [430, 222] width 112 height 27
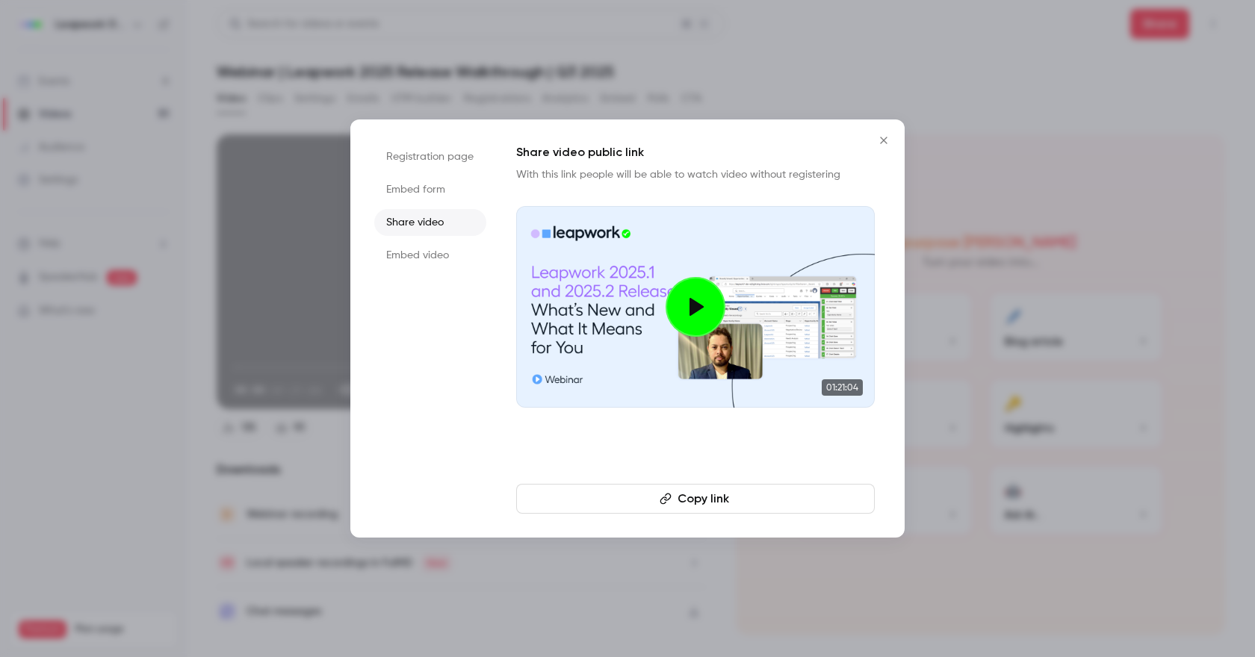
click at [690, 494] on button "Copy link" at bounding box center [695, 499] width 359 height 30
click at [882, 145] on icon "Close" at bounding box center [884, 140] width 18 height 12
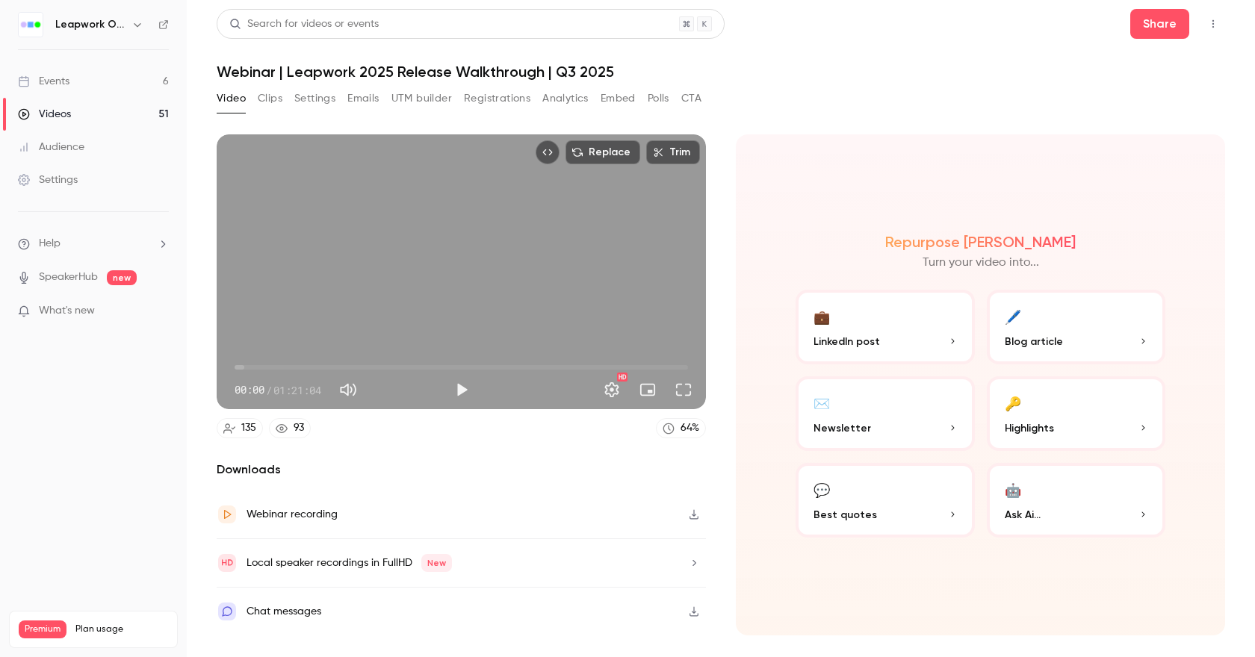
click at [46, 109] on div "Videos" at bounding box center [44, 114] width 53 height 15
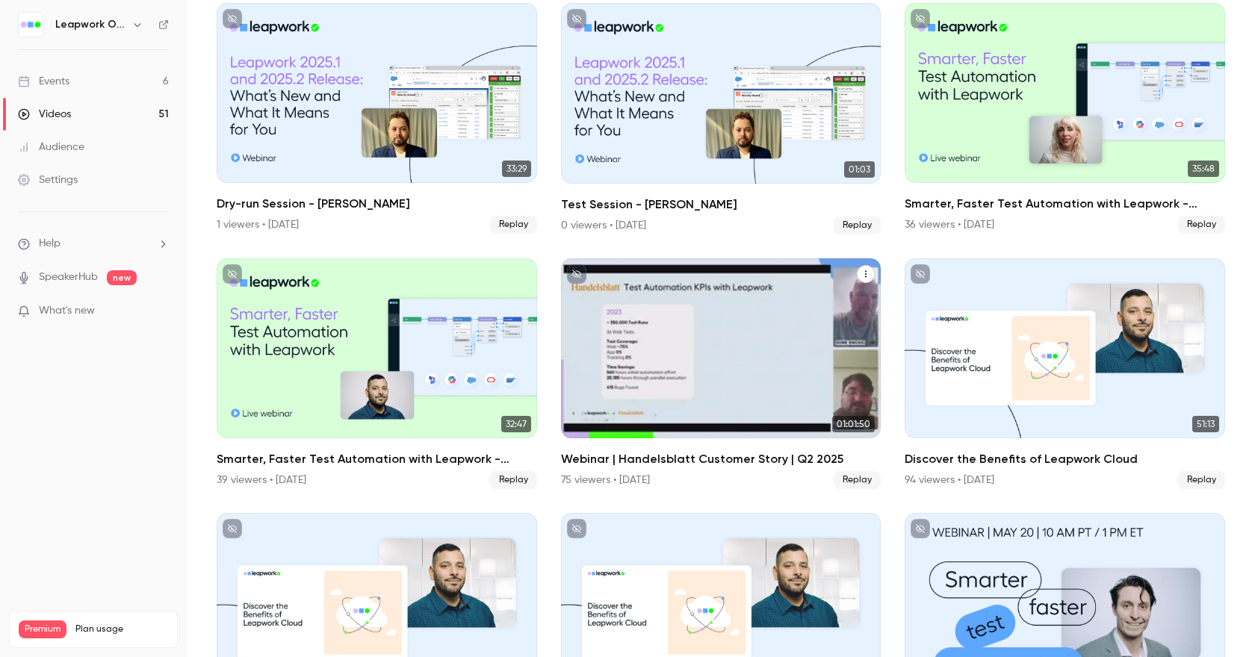
scroll to position [891, 0]
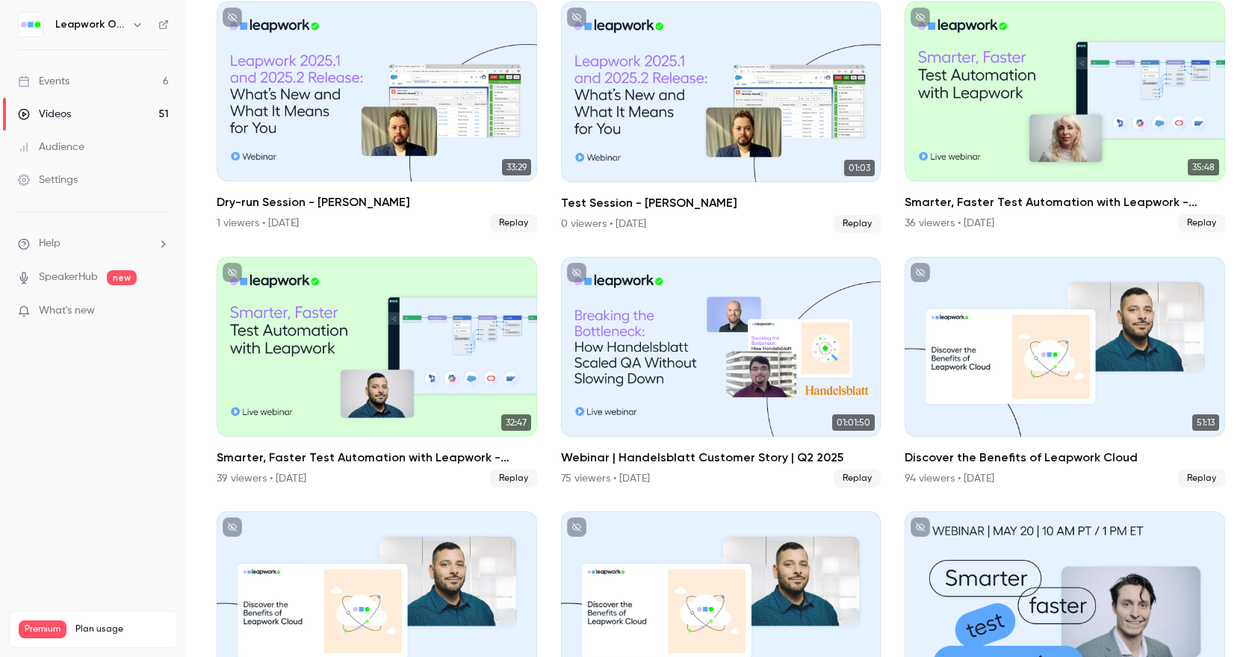
click at [131, 29] on icon "button" at bounding box center [137, 25] width 12 height 12
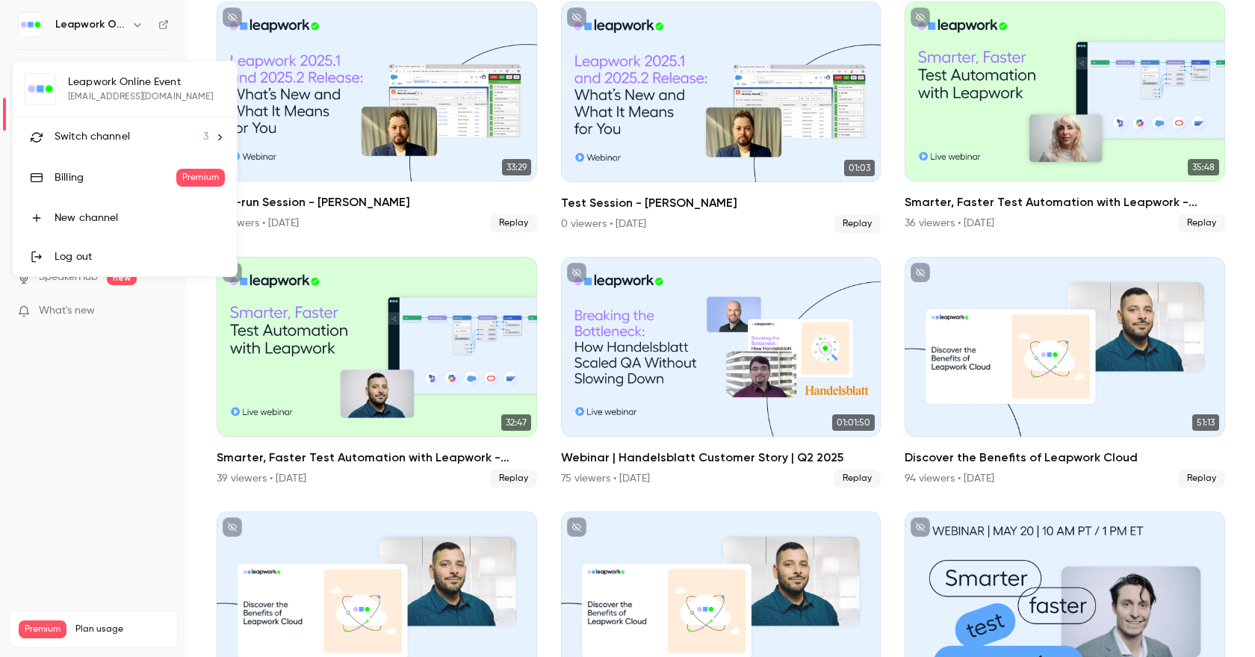
click at [116, 129] on span "Switch channel" at bounding box center [92, 137] width 75 height 16
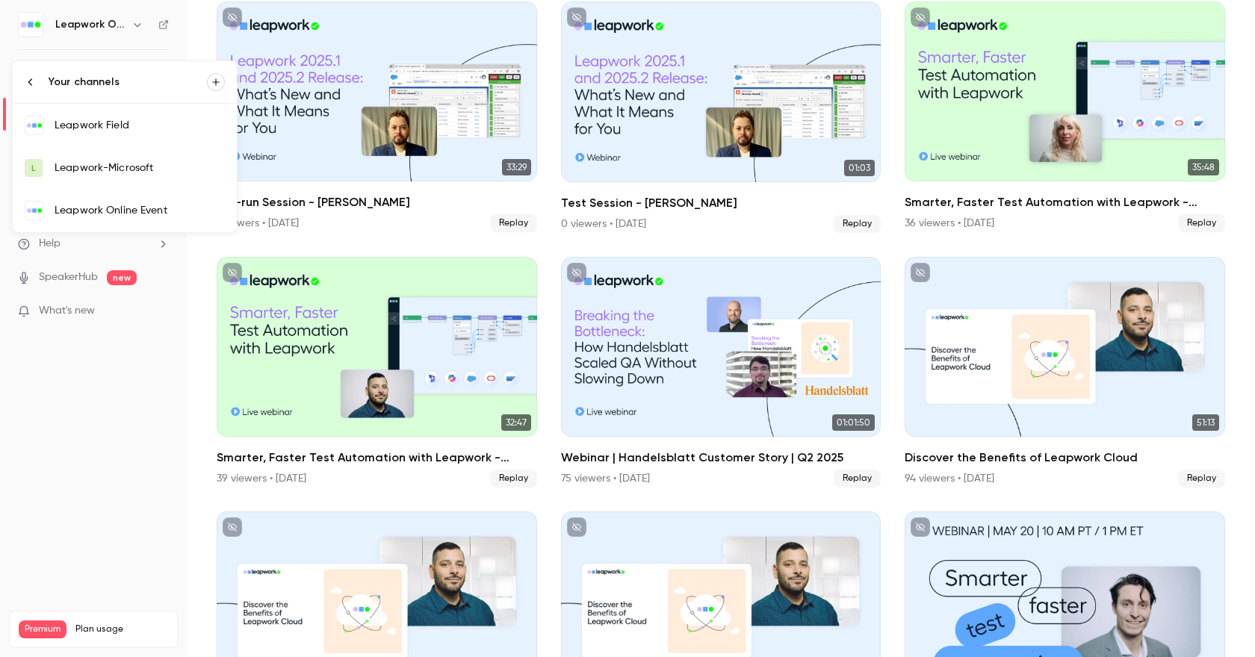
click at [133, 127] on div "Leapwork Field" at bounding box center [140, 125] width 170 height 15
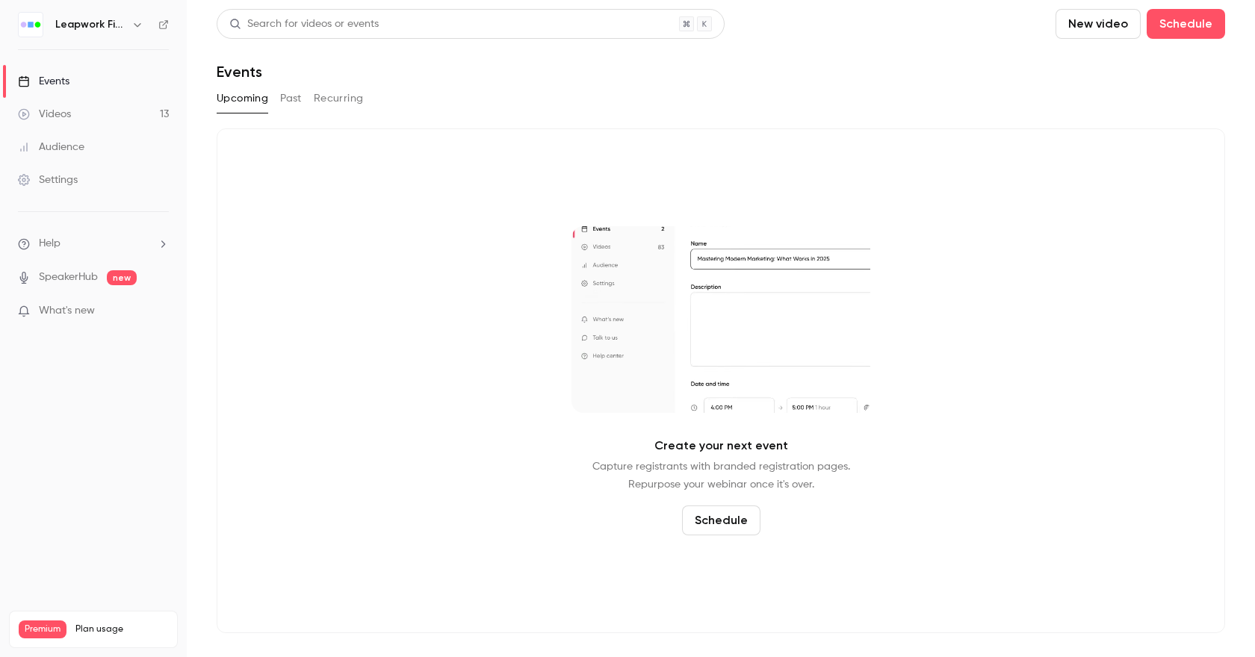
click at [296, 101] on button "Past" at bounding box center [291, 99] width 22 height 24
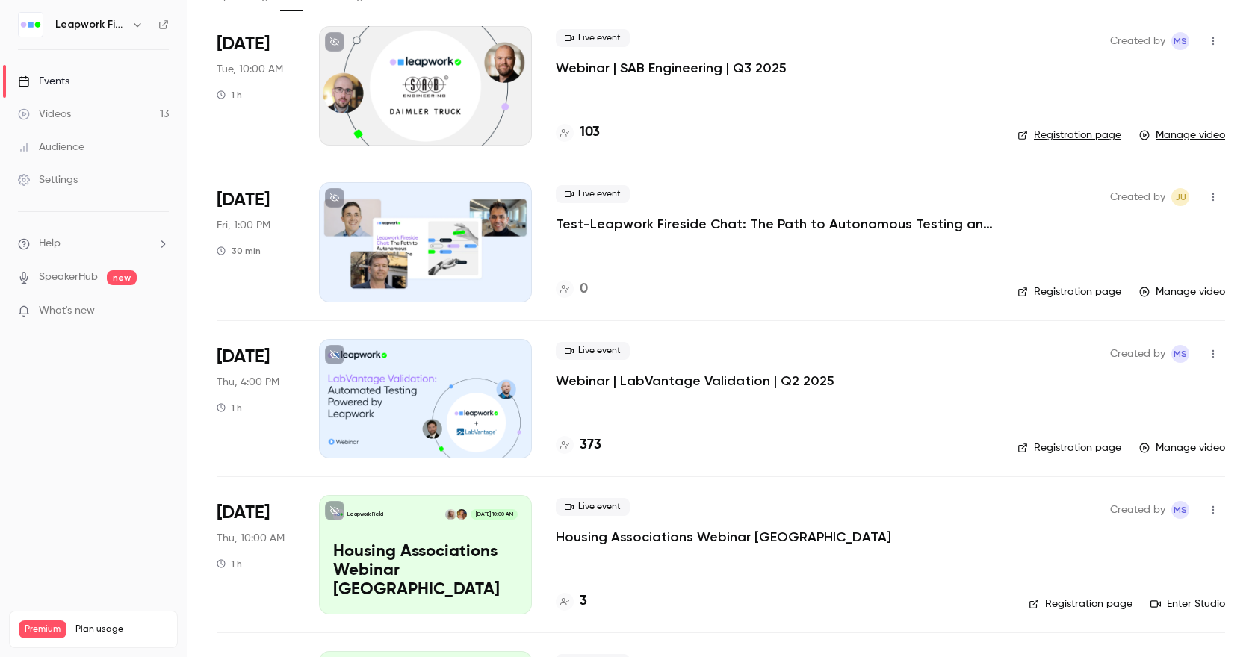
scroll to position [105, 0]
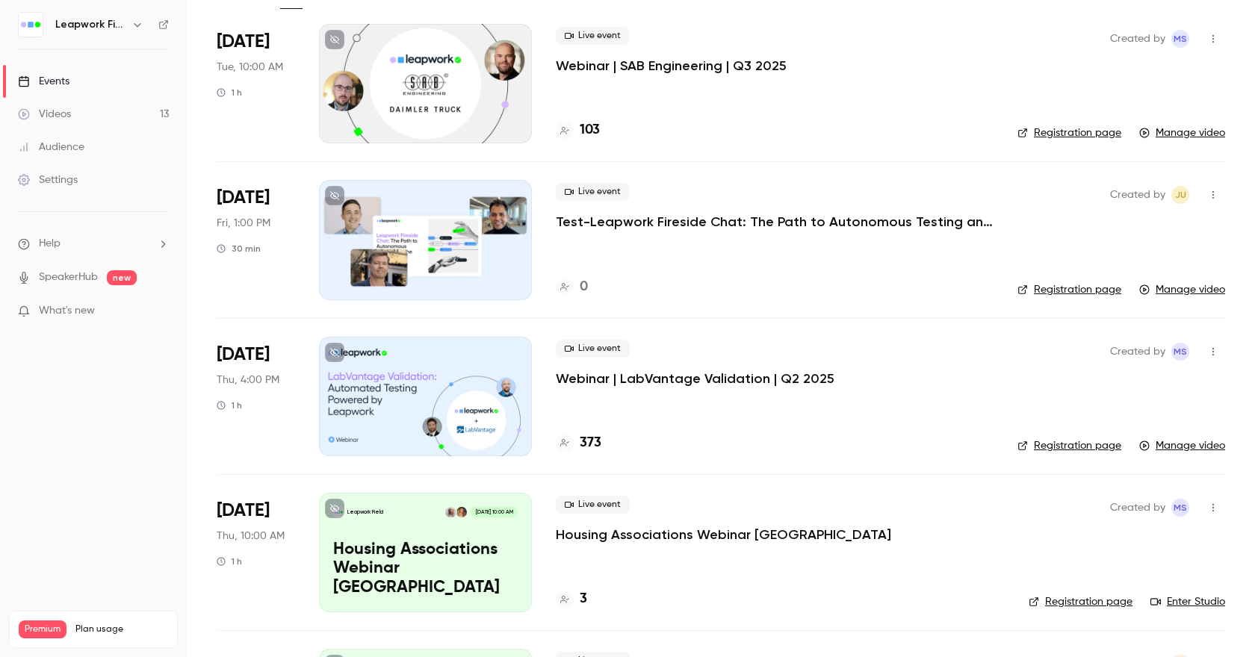
click at [71, 113] on link "Videos 13" at bounding box center [93, 114] width 187 height 33
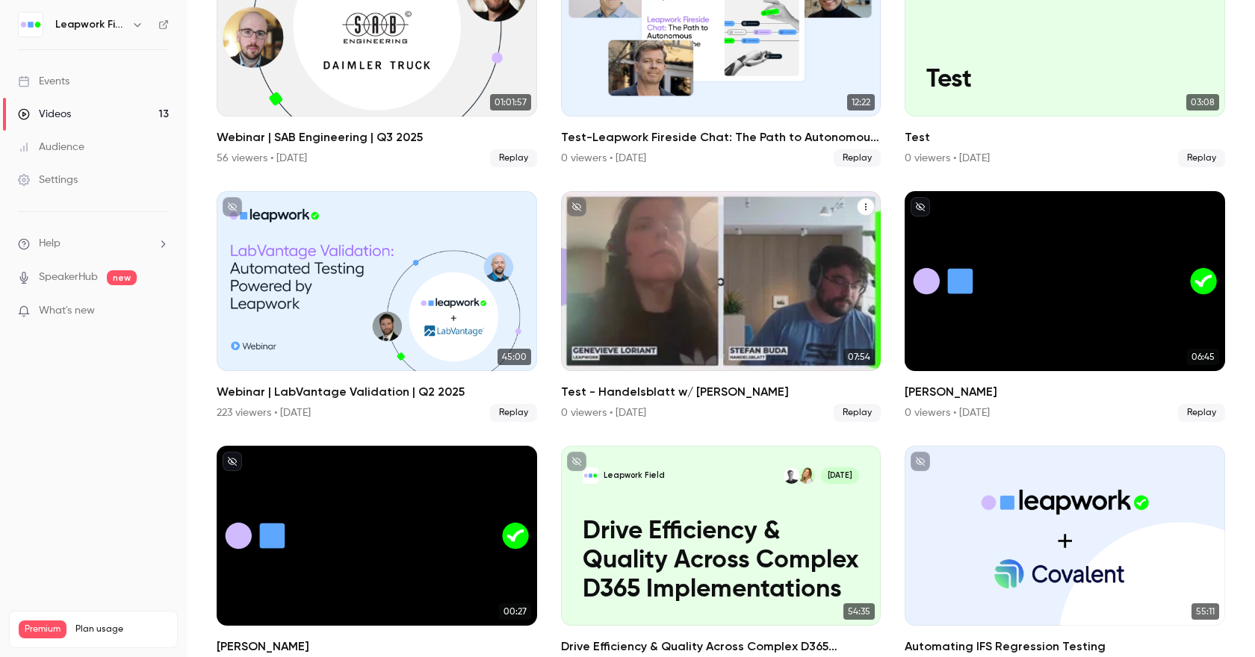
scroll to position [225, 0]
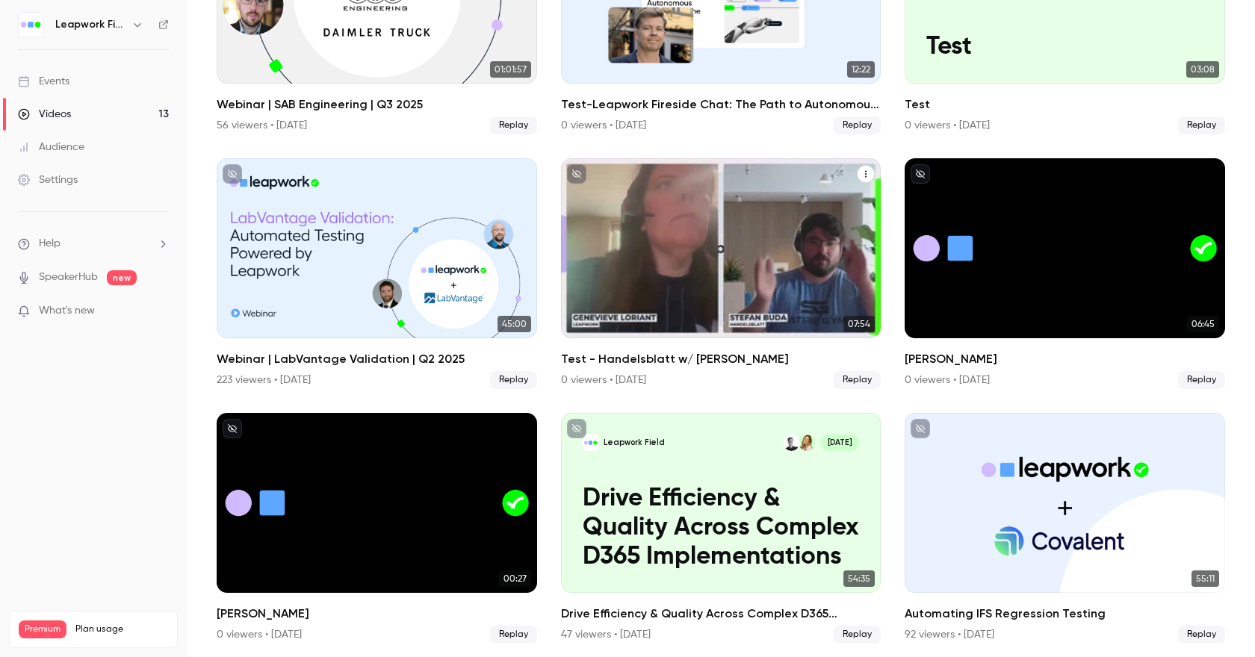
click at [864, 174] on icon "Test - Handelsblatt w/ Stefan" at bounding box center [865, 174] width 9 height 9
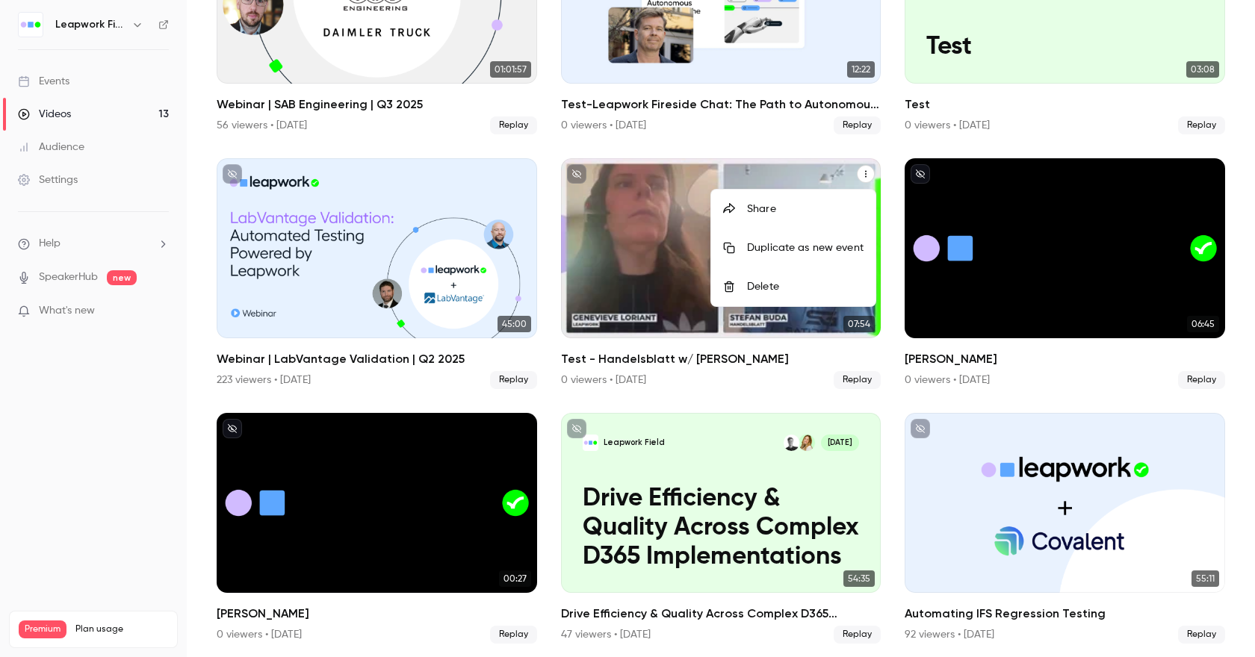
click at [810, 284] on div "Delete" at bounding box center [805, 286] width 117 height 15
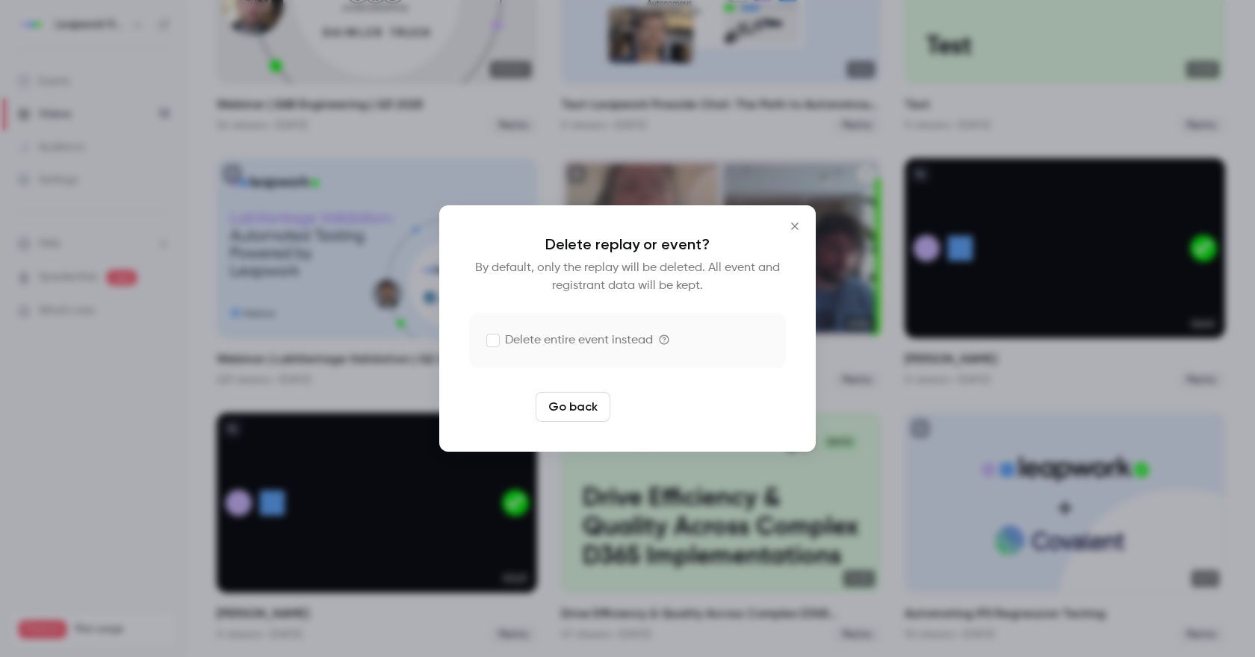
click at [680, 412] on button "Delete replay" at bounding box center [668, 407] width 104 height 30
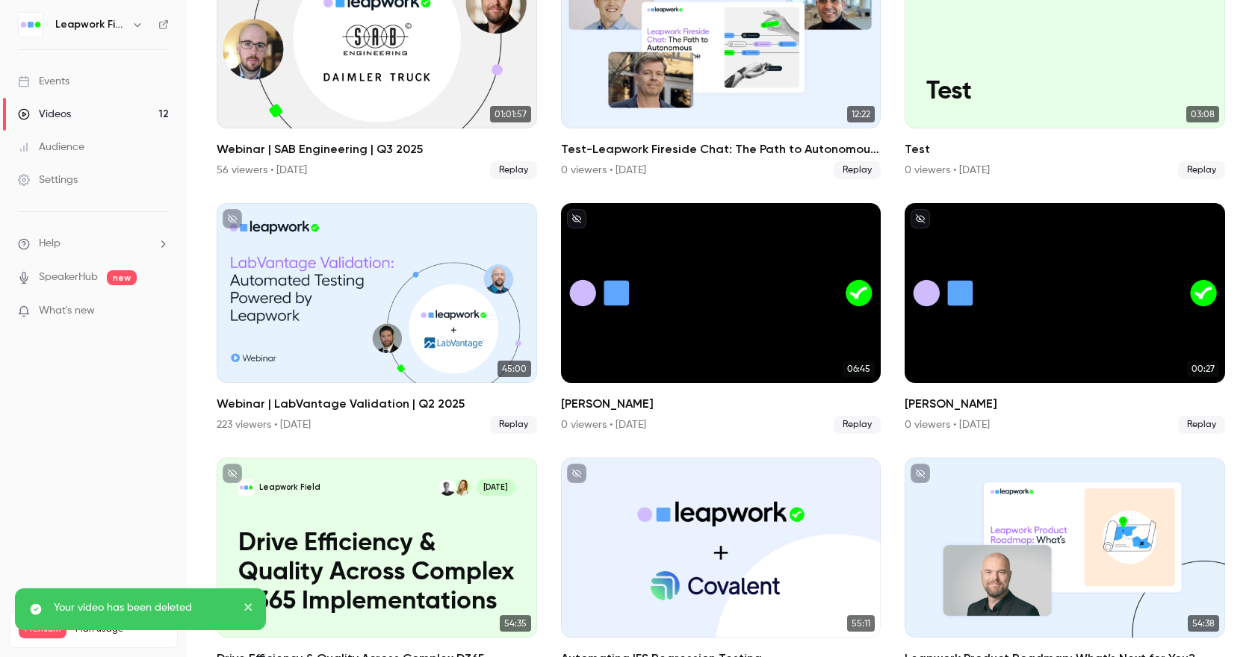
scroll to position [182, 0]
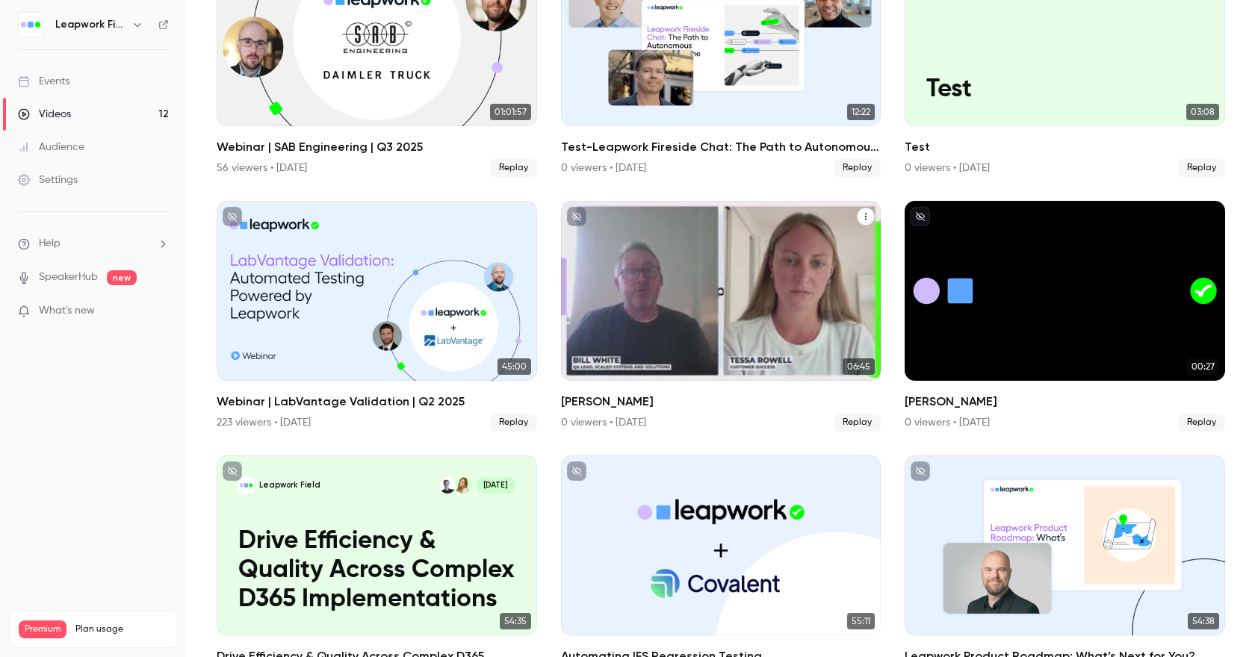
click at [865, 214] on icon "Tessa-Bill" at bounding box center [865, 216] width 9 height 9
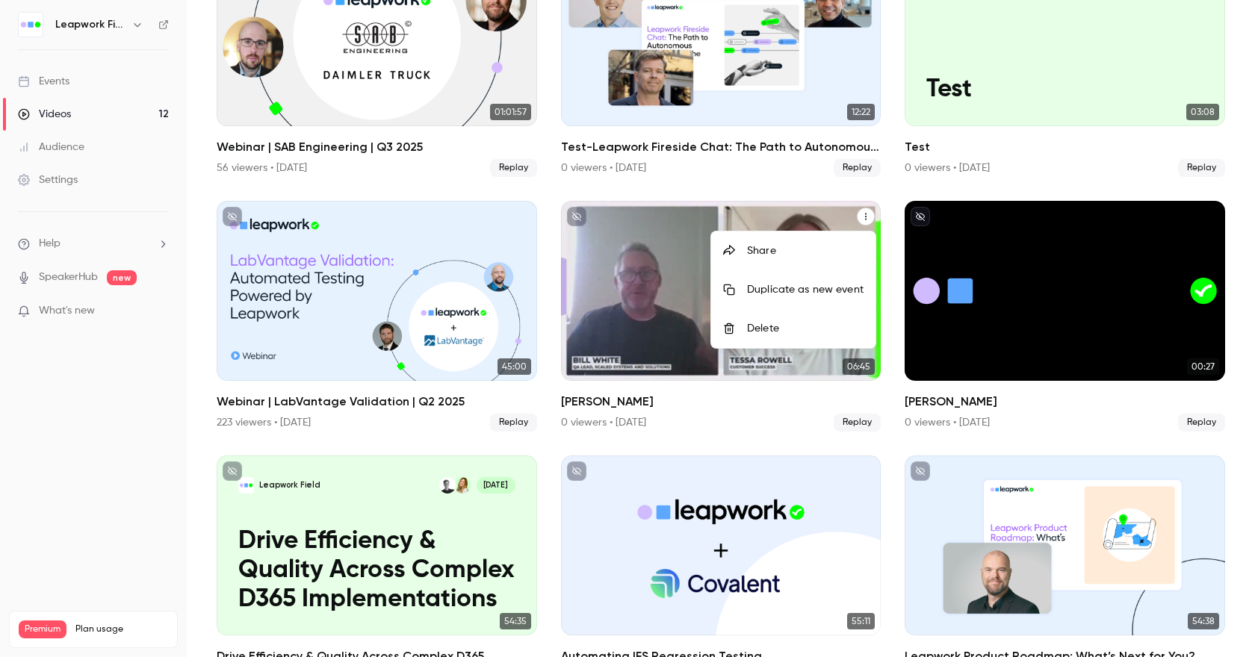
click at [794, 326] on div "Delete" at bounding box center [805, 328] width 117 height 15
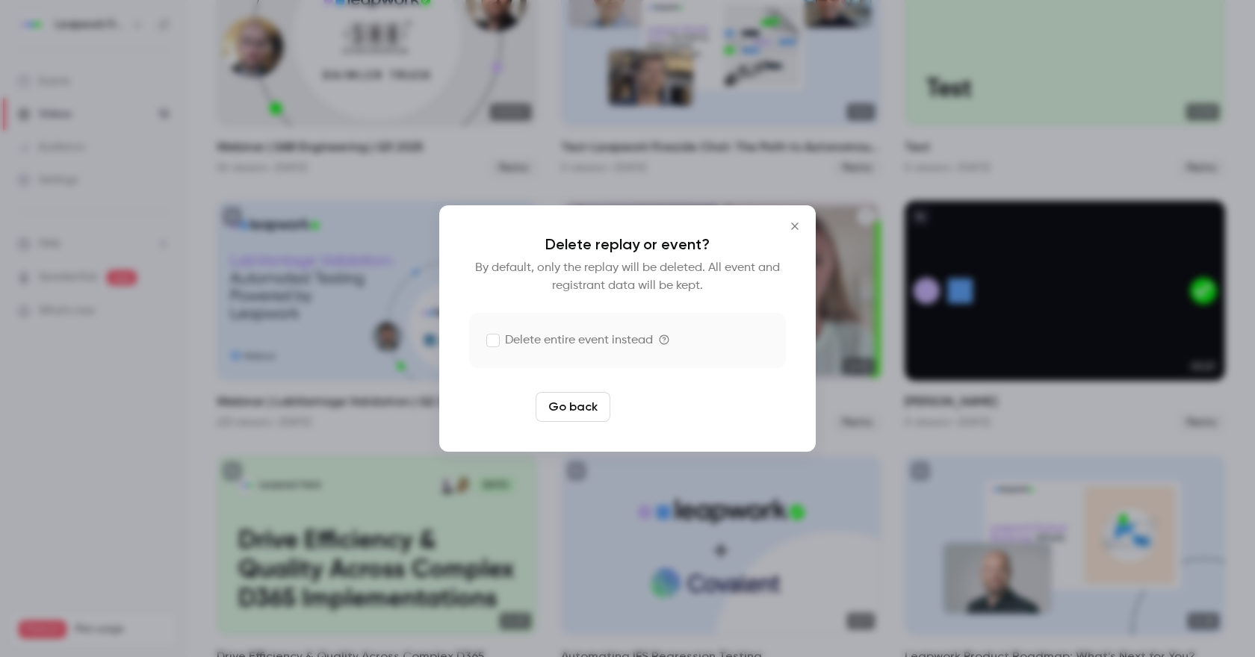
click at [691, 407] on button "Delete replay" at bounding box center [668, 407] width 104 height 30
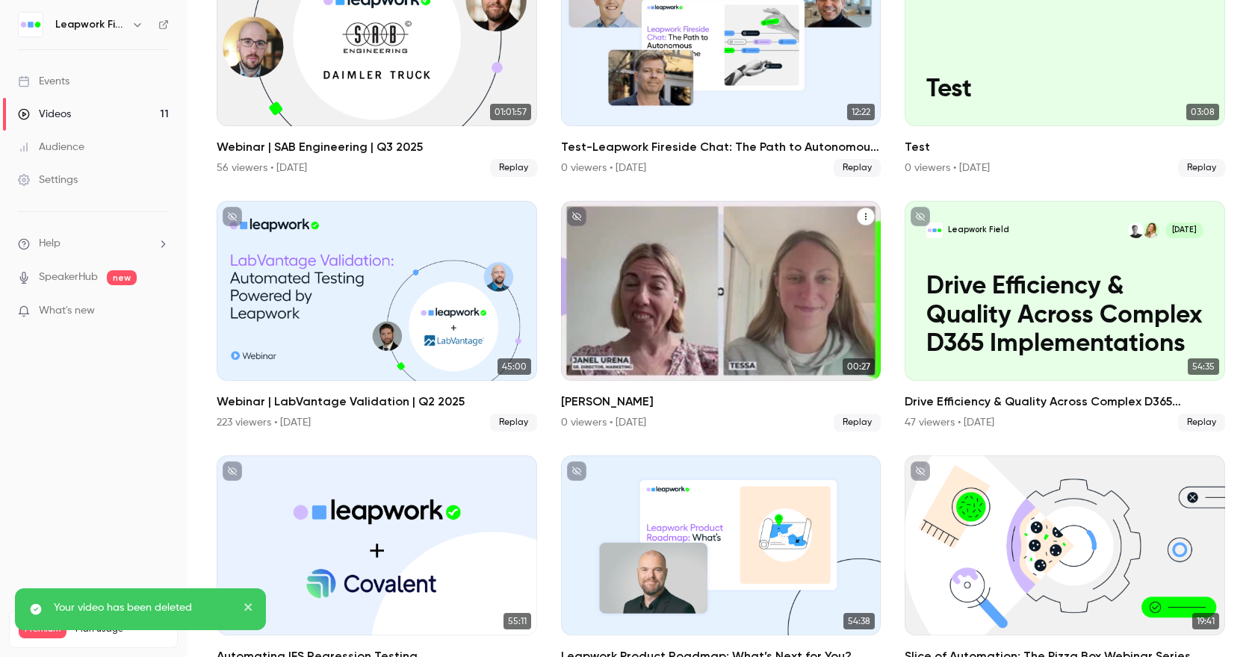
click at [865, 215] on icon "Janel-Tessa" at bounding box center [865, 216] width 9 height 9
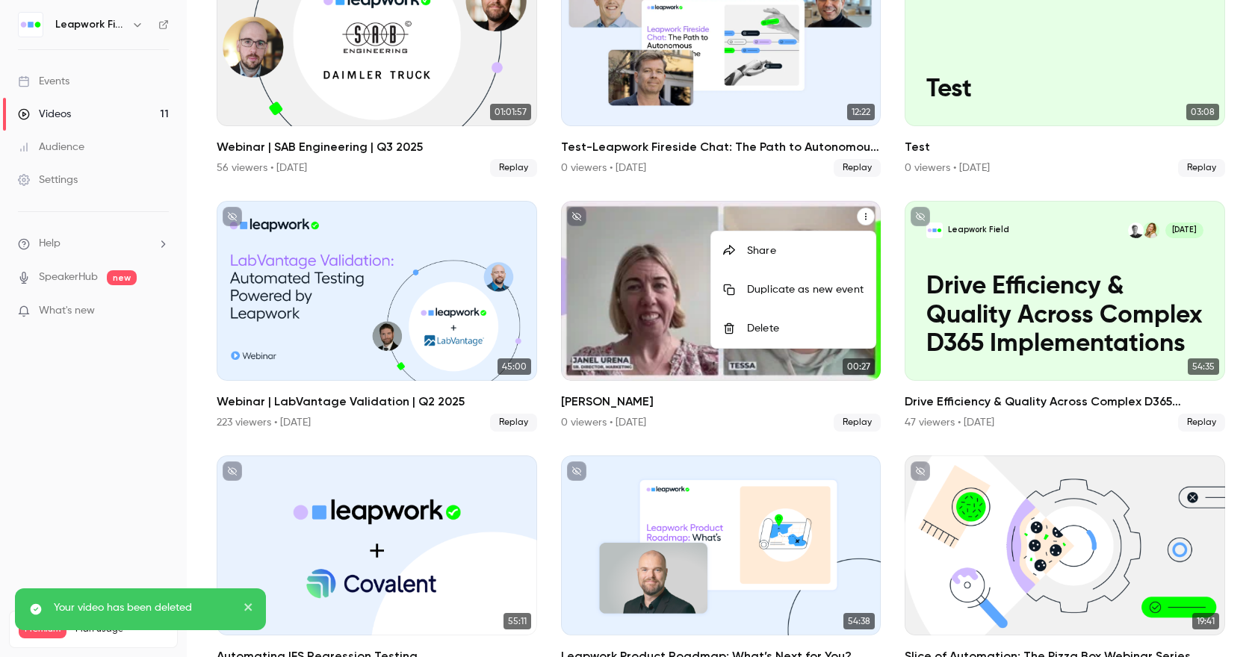
click at [792, 327] on div "Delete" at bounding box center [805, 328] width 117 height 15
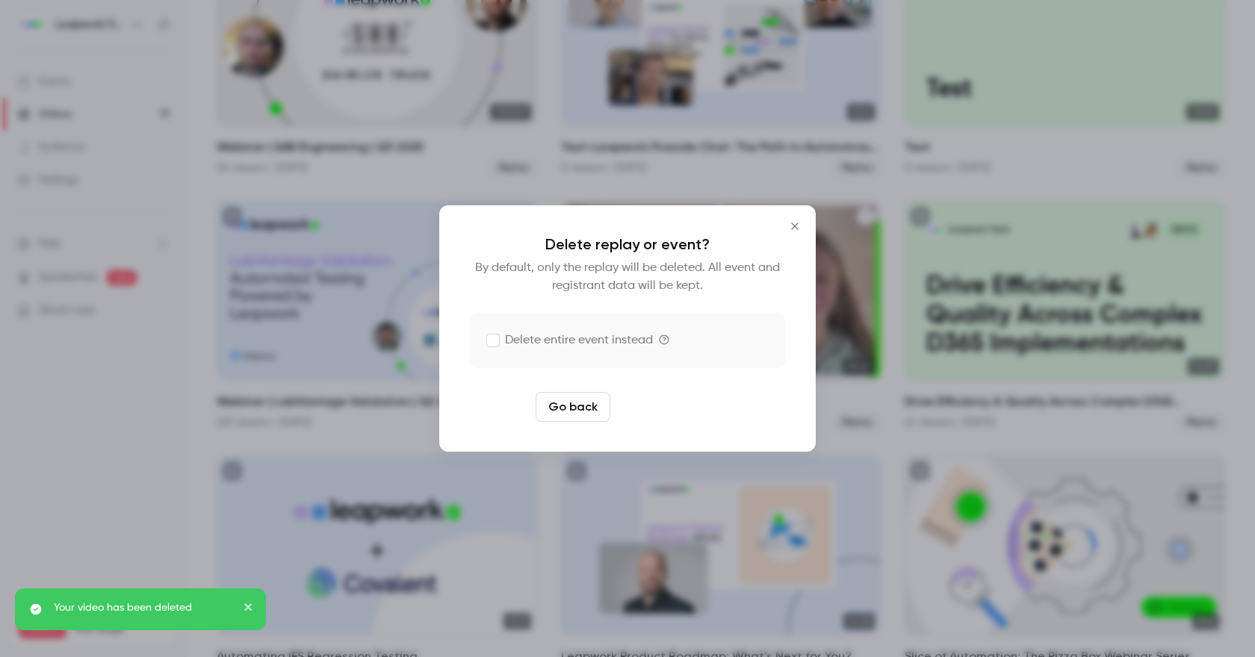
click at [657, 405] on button "Delete replay" at bounding box center [668, 407] width 104 height 30
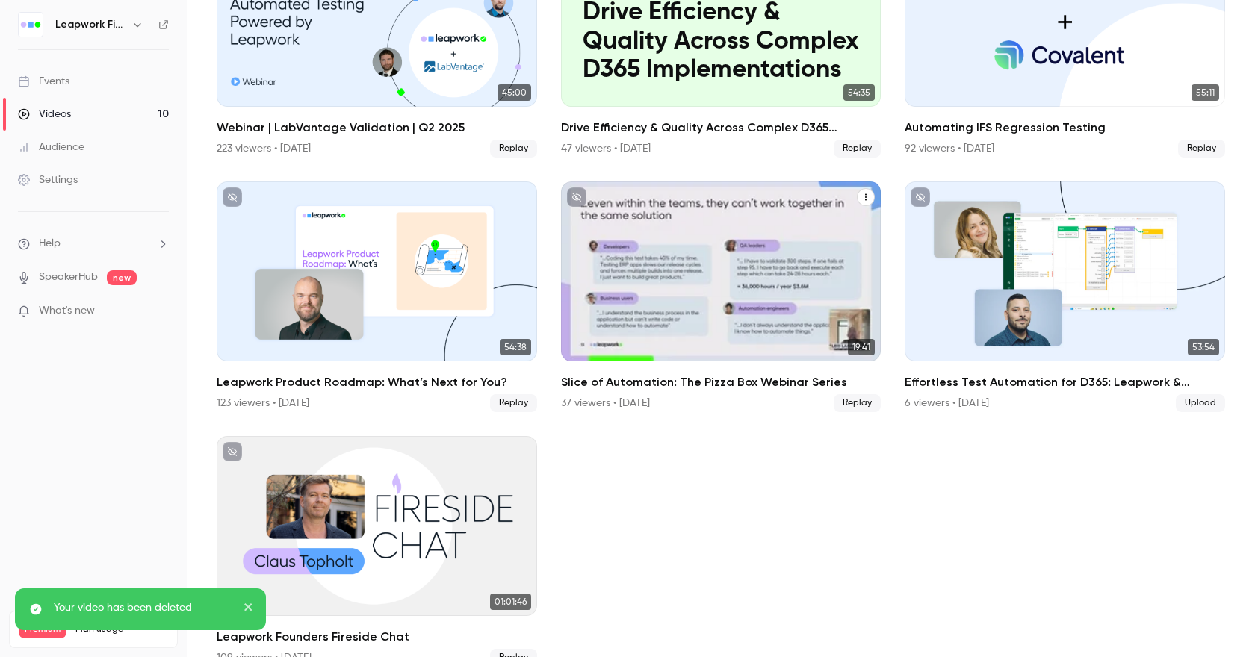
scroll to position [484, 0]
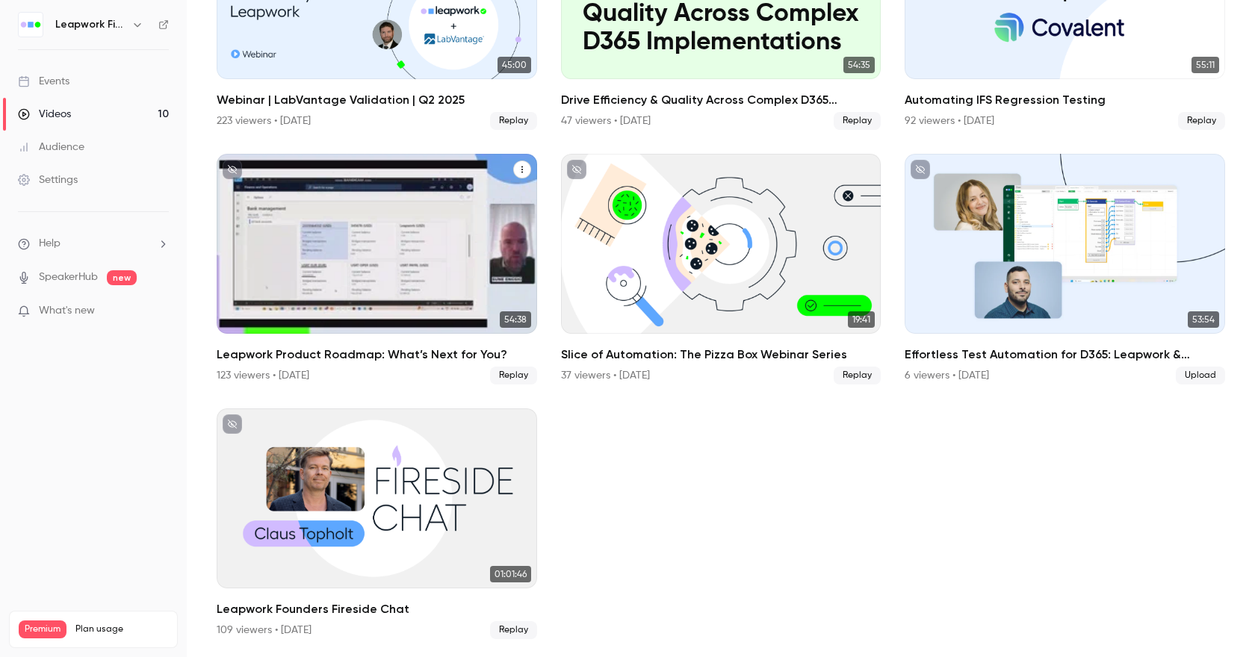
click at [403, 262] on div "Leapwork Product Roadmap: What’s Next for You?" at bounding box center [377, 244] width 320 height 180
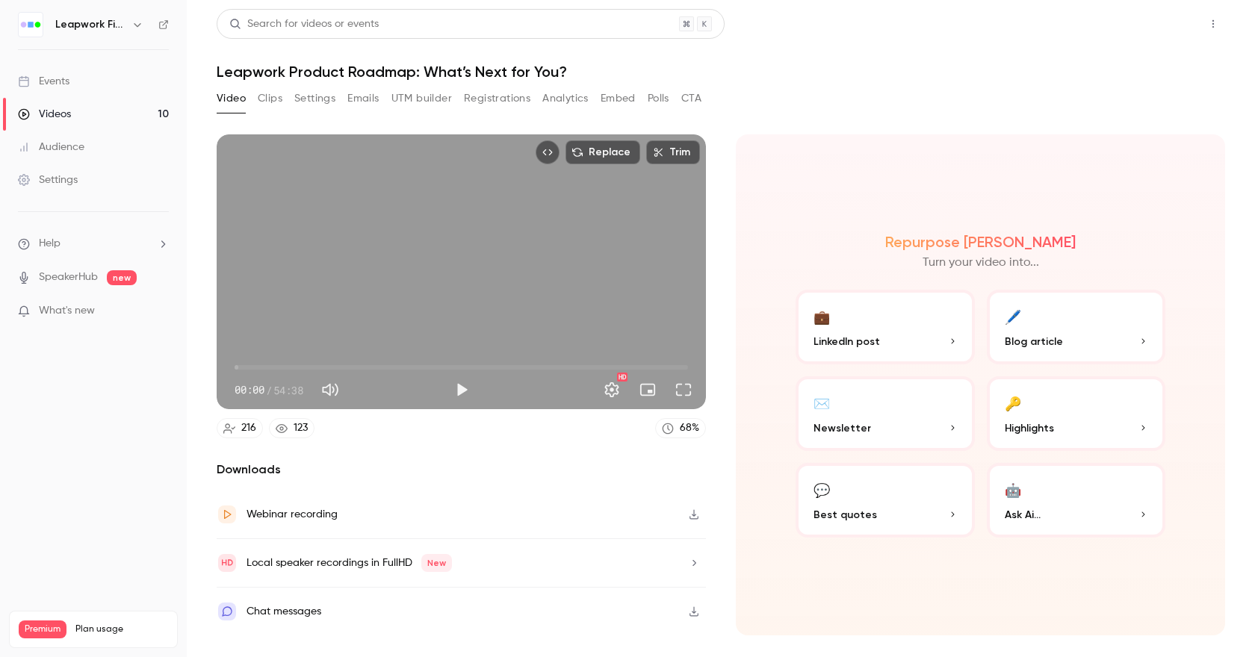
click at [1161, 13] on button "Share" at bounding box center [1159, 24] width 59 height 30
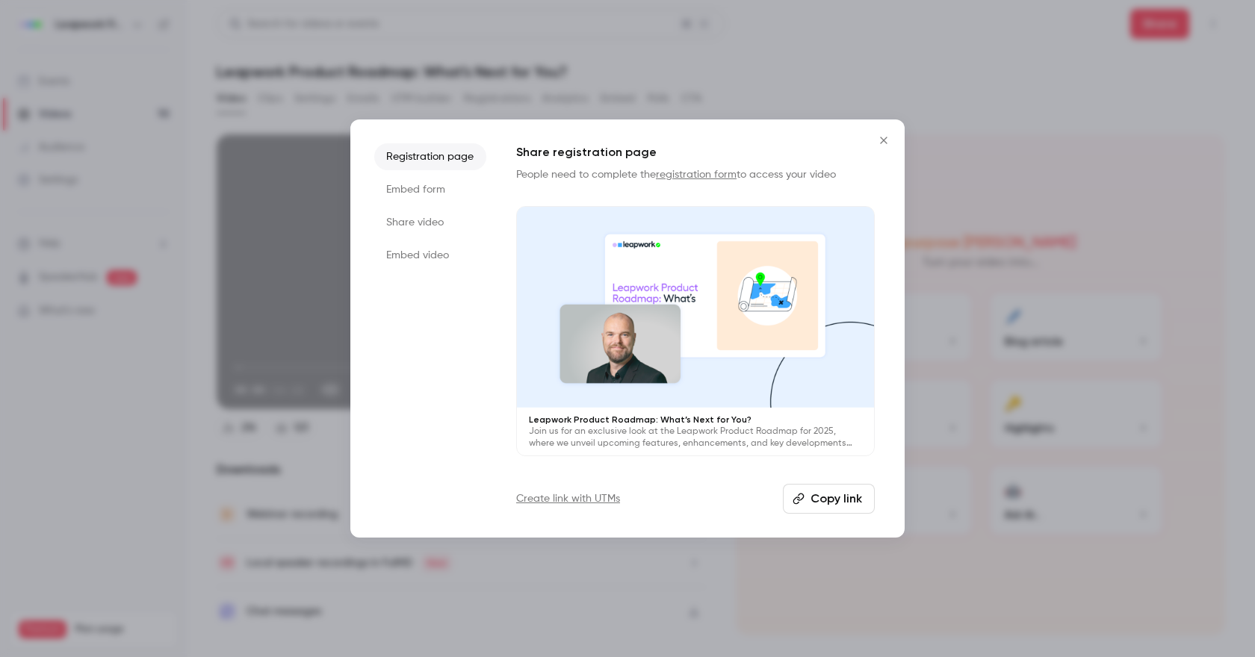
click at [429, 220] on li "Share video" at bounding box center [430, 222] width 112 height 27
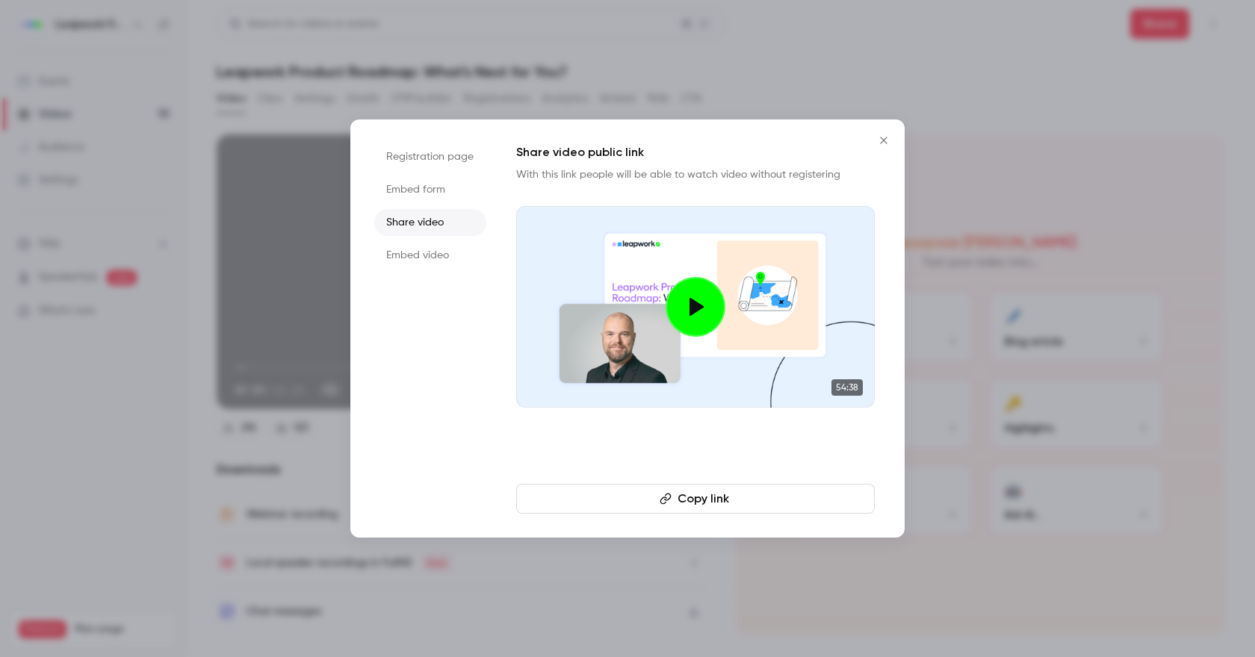
click at [719, 504] on button "Copy link" at bounding box center [695, 499] width 359 height 30
click at [888, 137] on icon "Close" at bounding box center [884, 140] width 18 height 12
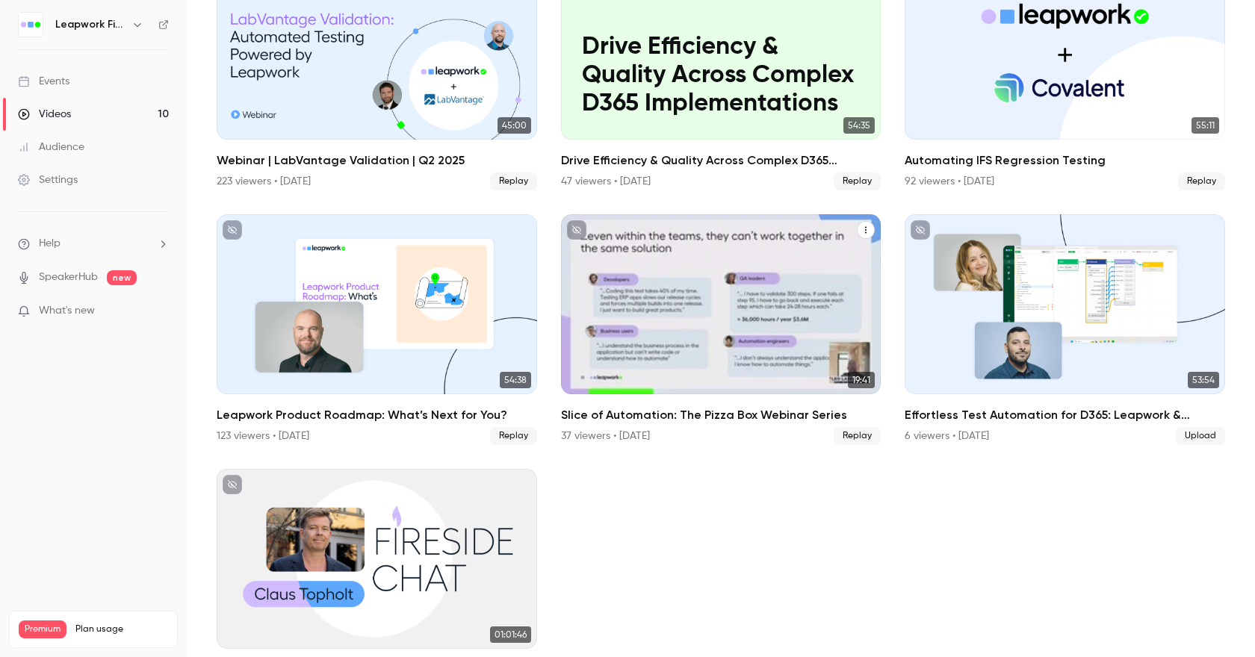
scroll to position [430, 0]
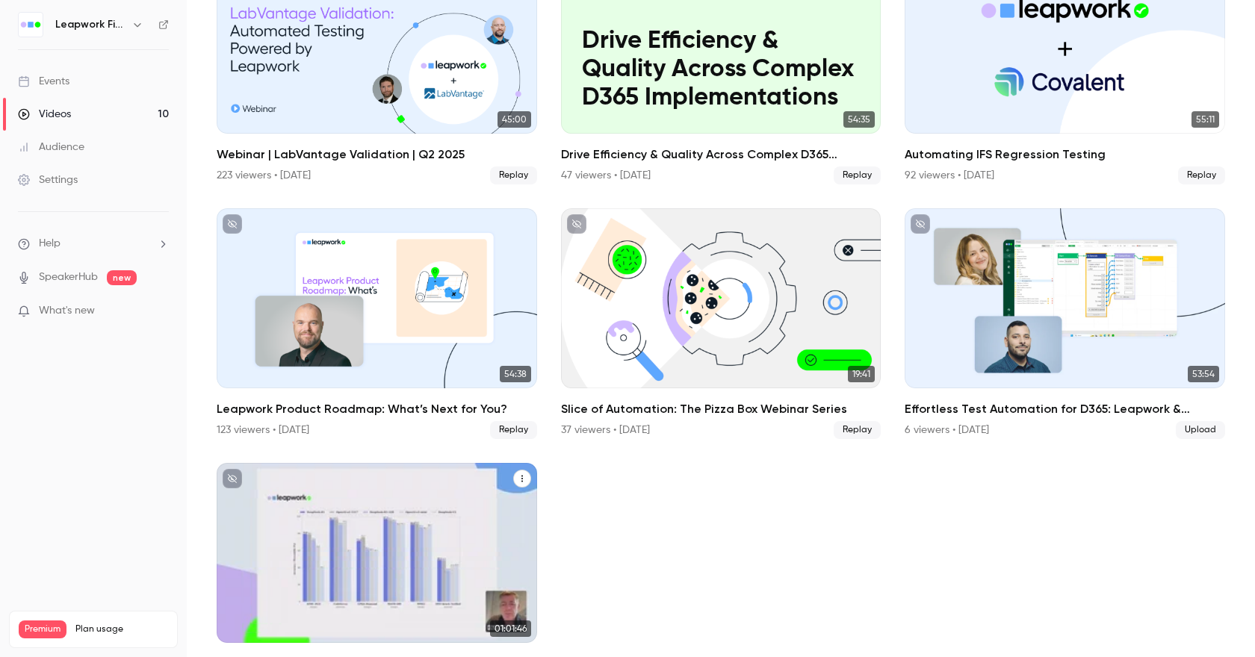
click at [450, 517] on div "Leapwork Founders Fireside Chat" at bounding box center [377, 553] width 320 height 180
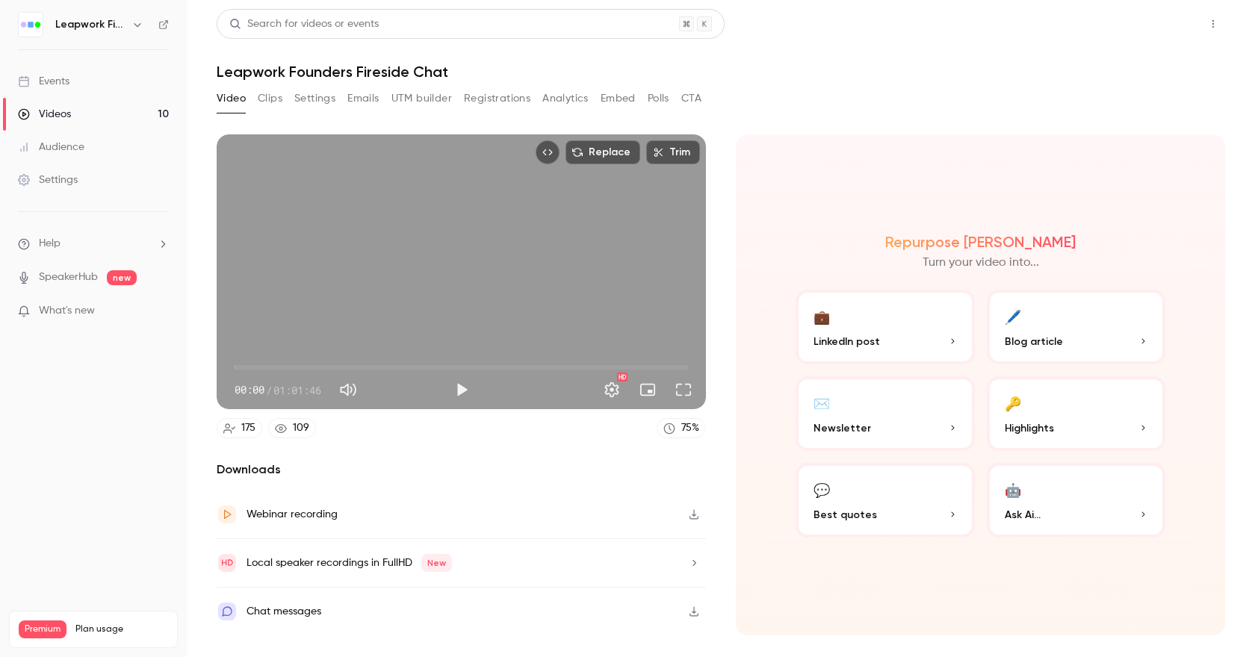
click at [1154, 20] on button "Share" at bounding box center [1159, 24] width 59 height 30
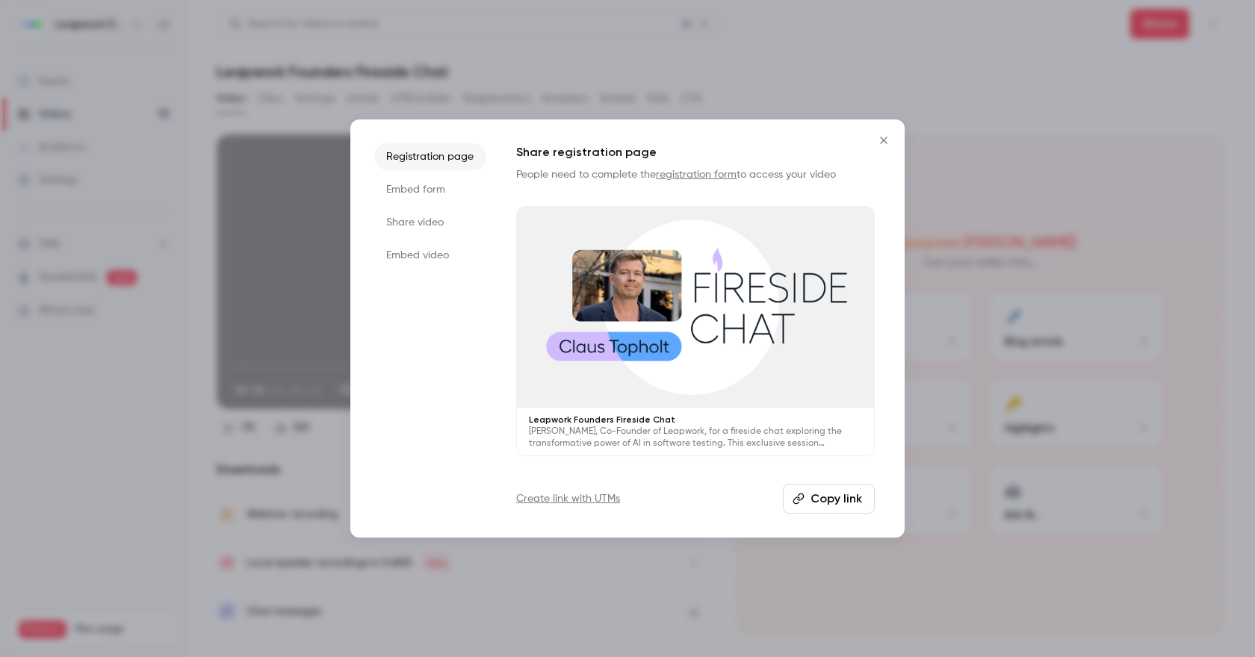
click at [430, 220] on li "Share video" at bounding box center [430, 222] width 112 height 27
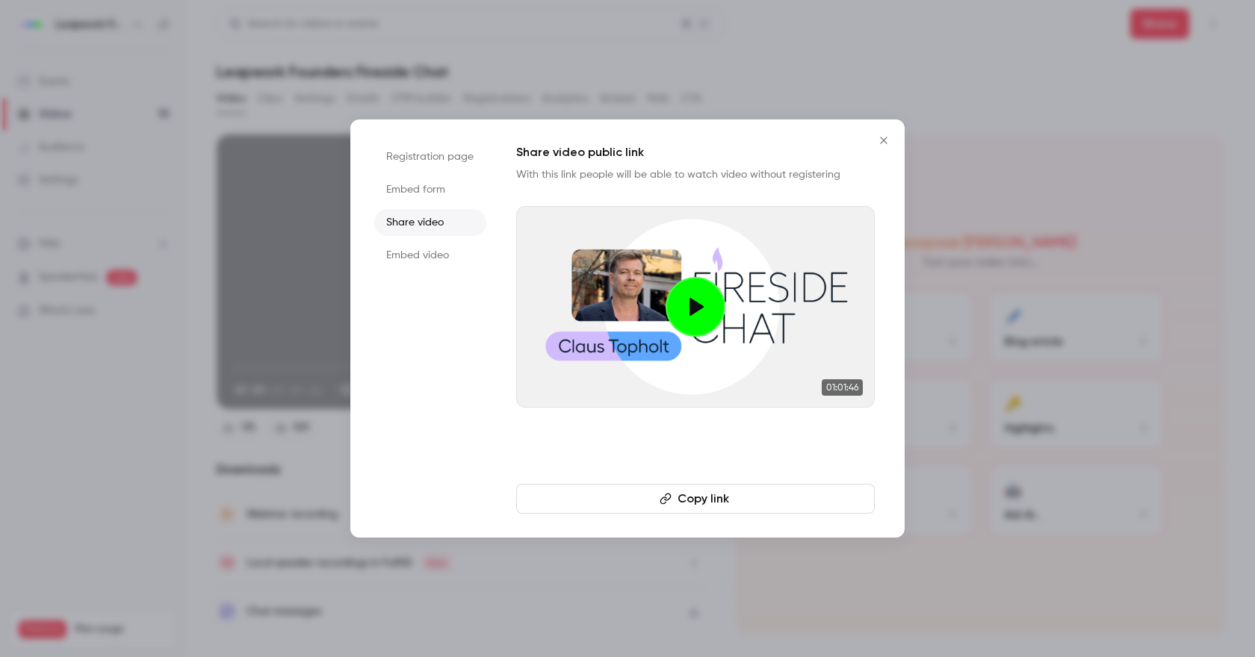
click at [732, 503] on button "Copy link" at bounding box center [695, 499] width 359 height 30
click at [885, 144] on icon "Close" at bounding box center [884, 140] width 18 height 12
